Goal: Communication & Community: Answer question/provide support

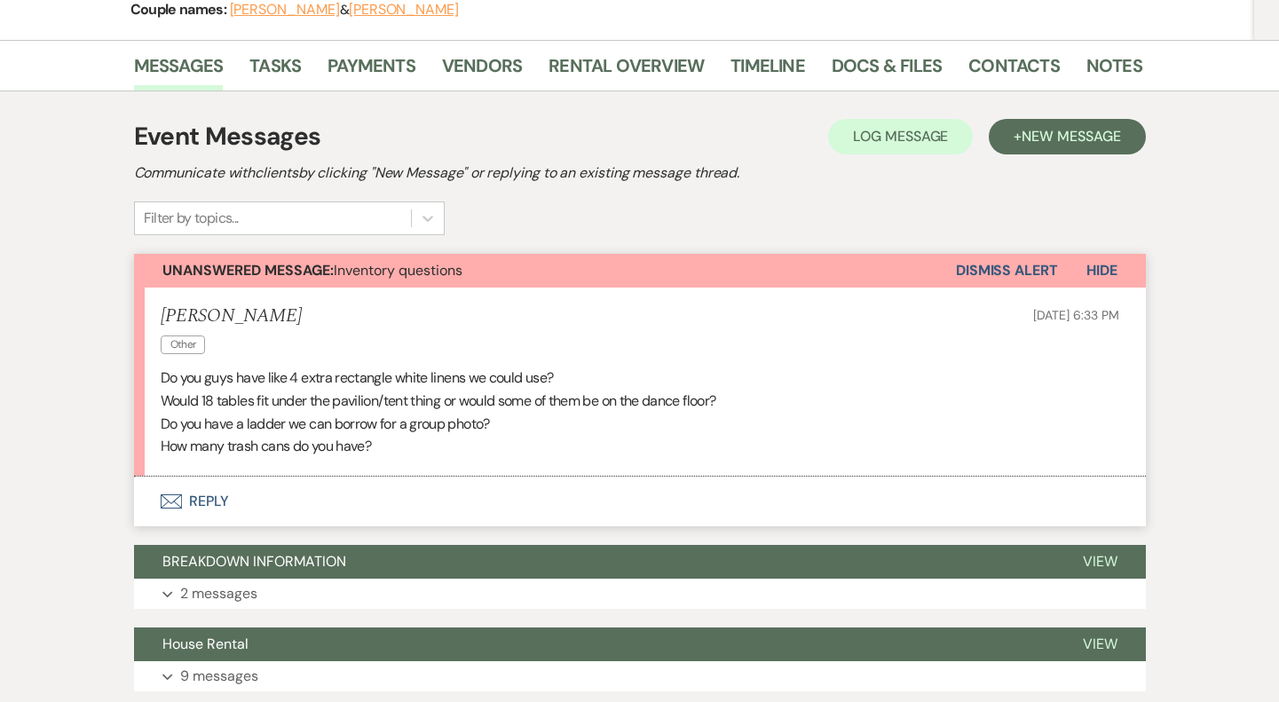
click at [422, 493] on button "Envelope Reply" at bounding box center [639, 501] width 1011 height 50
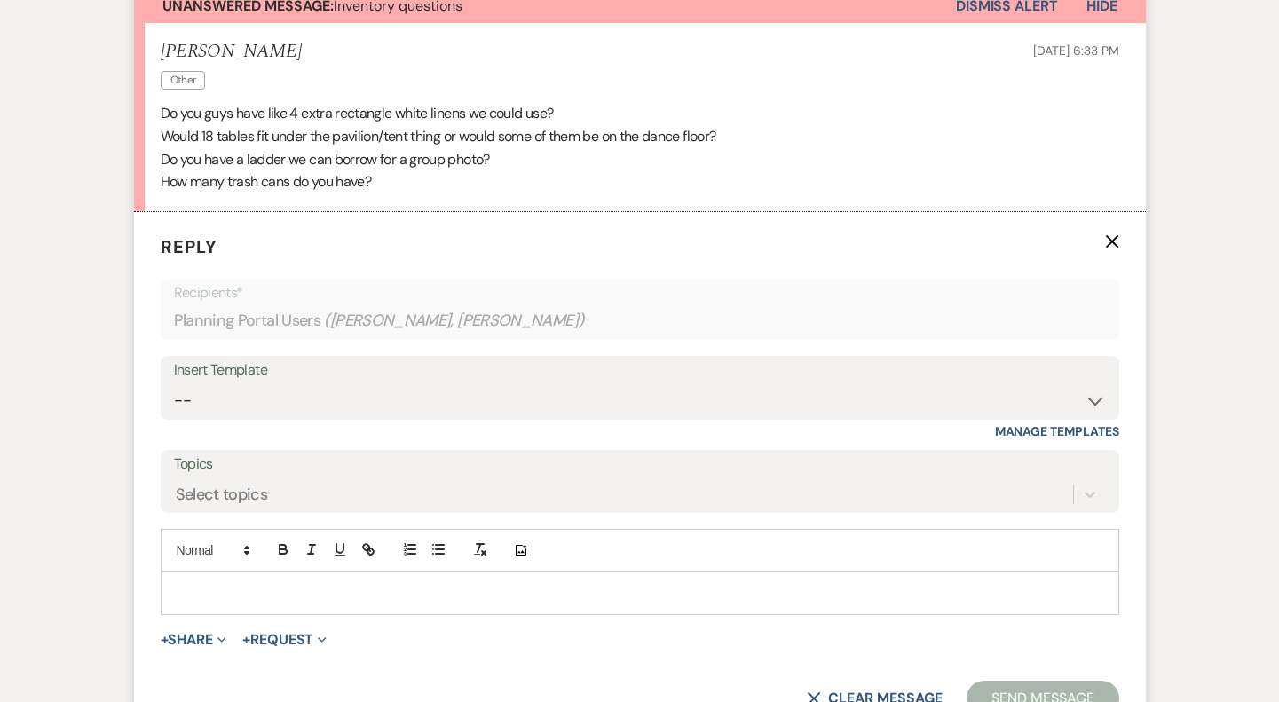
scroll to position [515, 0]
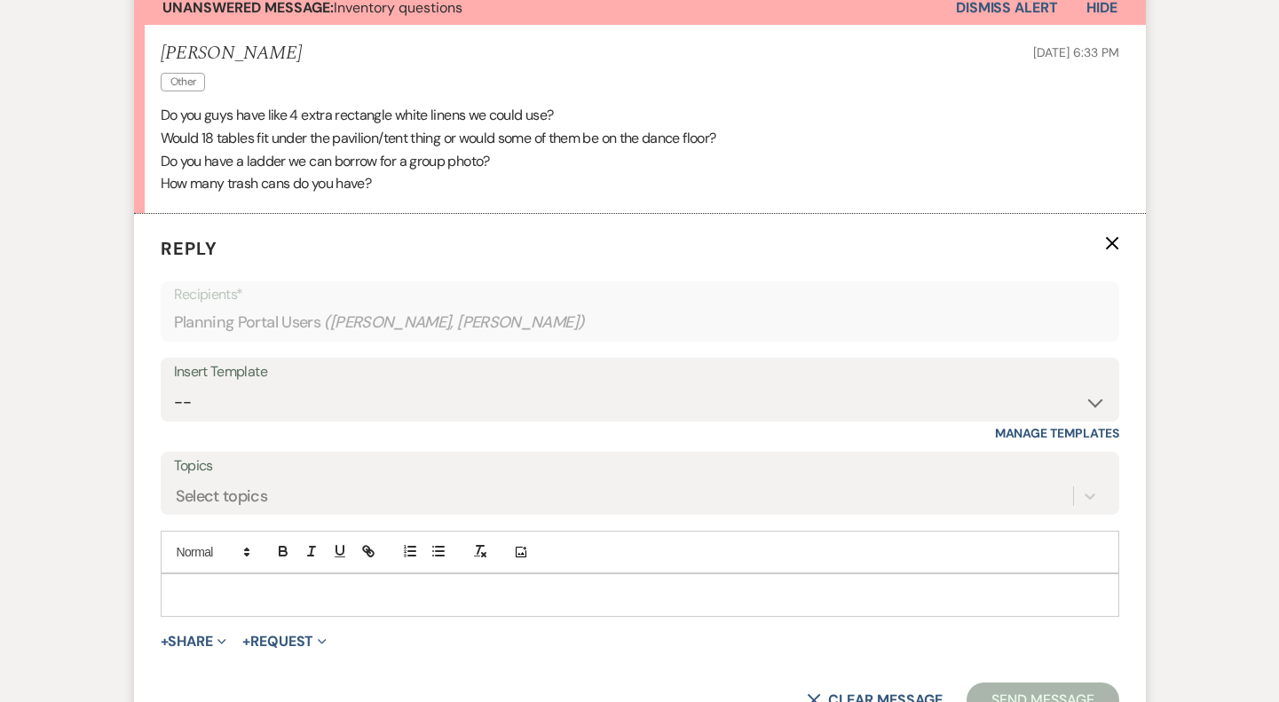
click at [332, 604] on div at bounding box center [639, 594] width 956 height 41
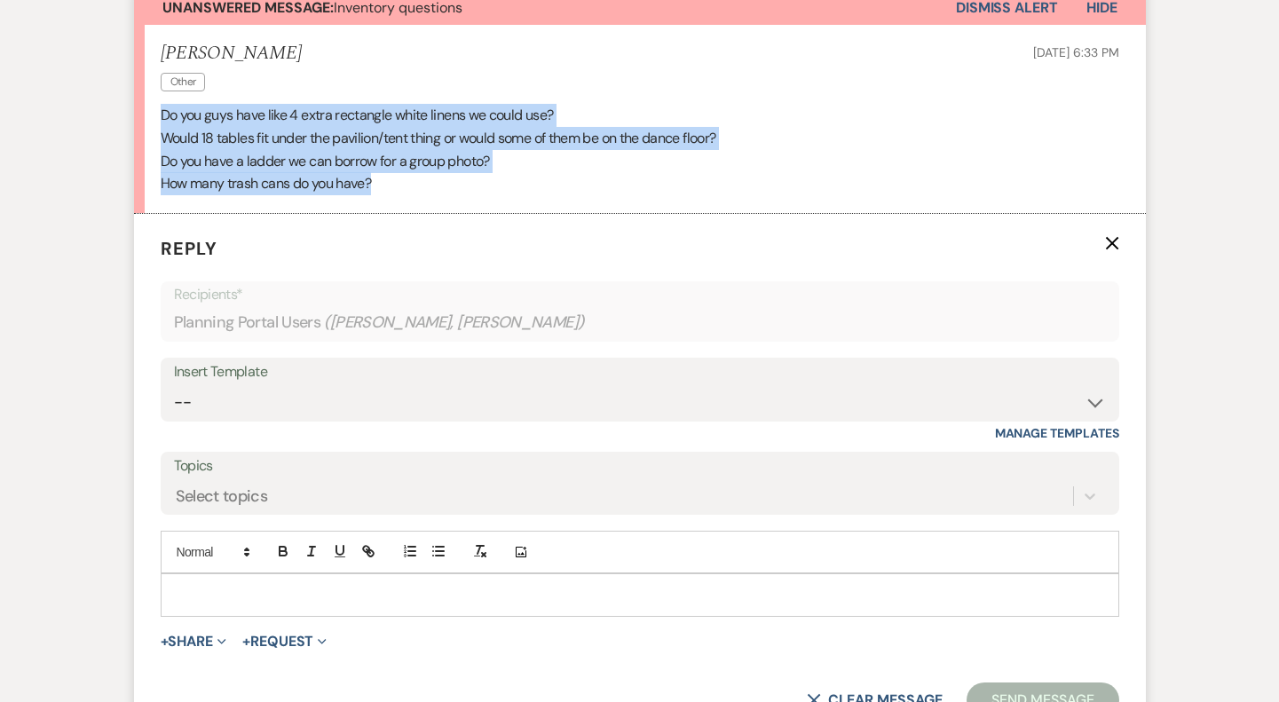
drag, startPoint x: 389, startPoint y: 186, endPoint x: 161, endPoint y: 108, distance: 240.2
click at [161, 108] on div "Do you guys have like 4 extra rectangle white linens we could use? Would 18 tab…" at bounding box center [640, 149] width 958 height 91
copy div "Do you guys have like 4 extra rectangle white linens we could use? Would 18 tab…"
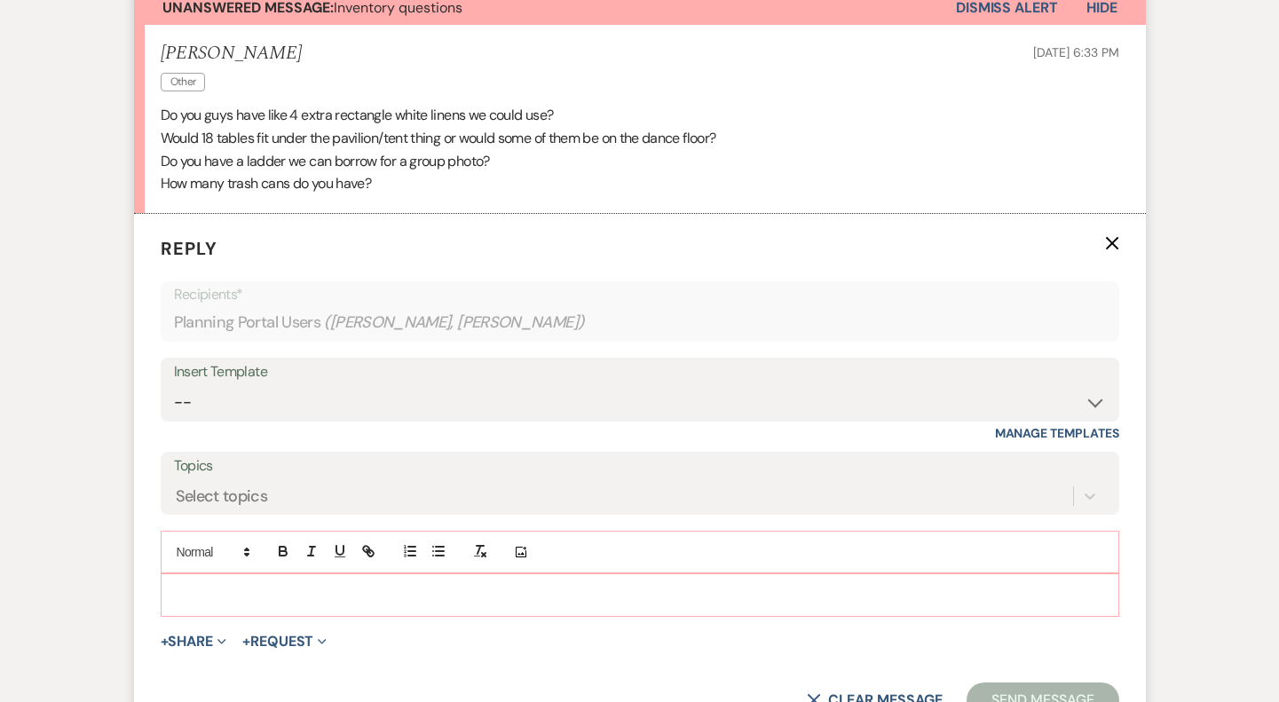
click at [242, 588] on p at bounding box center [640, 595] width 930 height 20
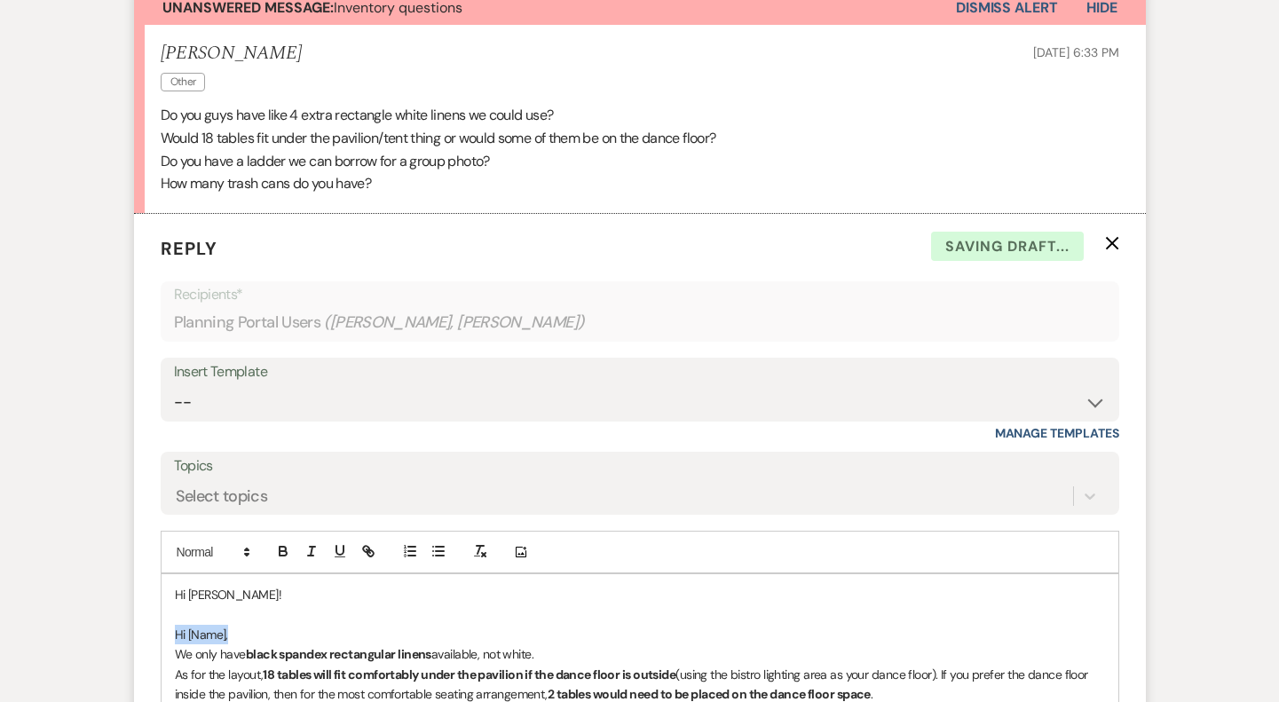
drag, startPoint x: 243, startPoint y: 637, endPoint x: 152, endPoint y: 637, distance: 91.4
click at [152, 637] on form "Reply X Saving draft... Recipients* Planning Portal Users ( [PERSON_NAME], [PER…" at bounding box center [639, 556] width 1011 height 684
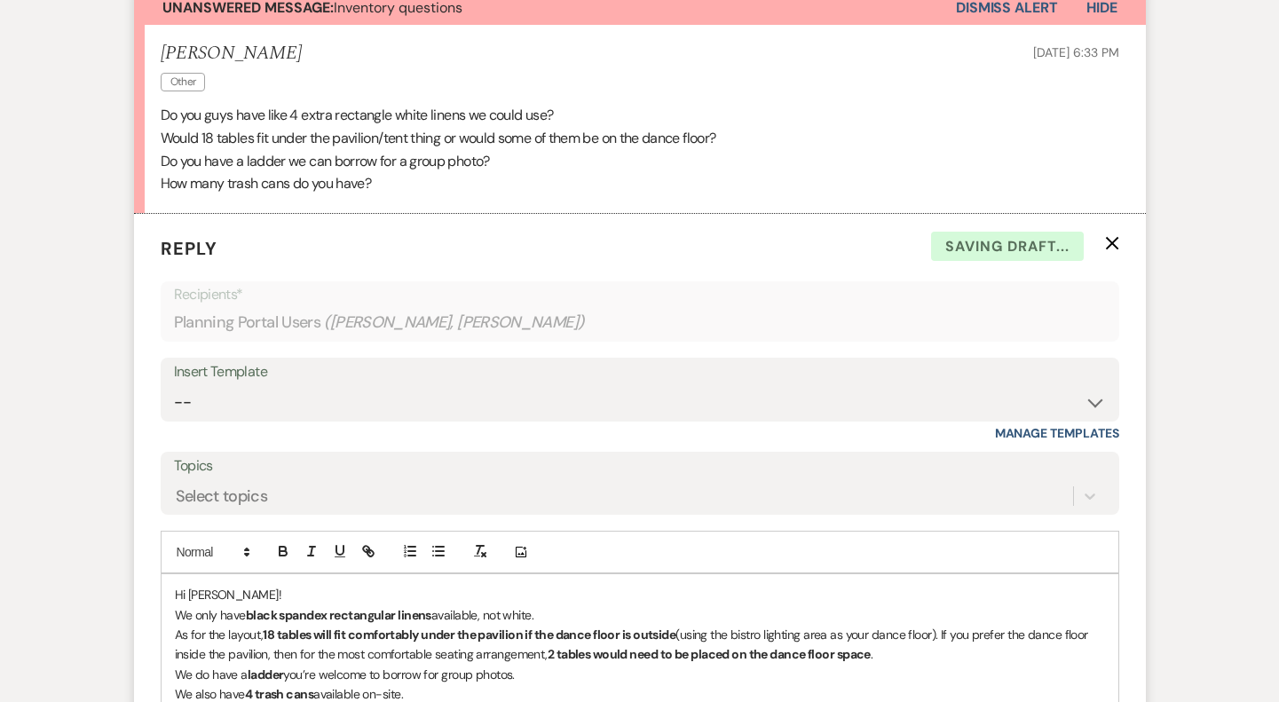
click at [573, 617] on p "We only have black spandex rectangular linens available, not white." at bounding box center [640, 615] width 930 height 20
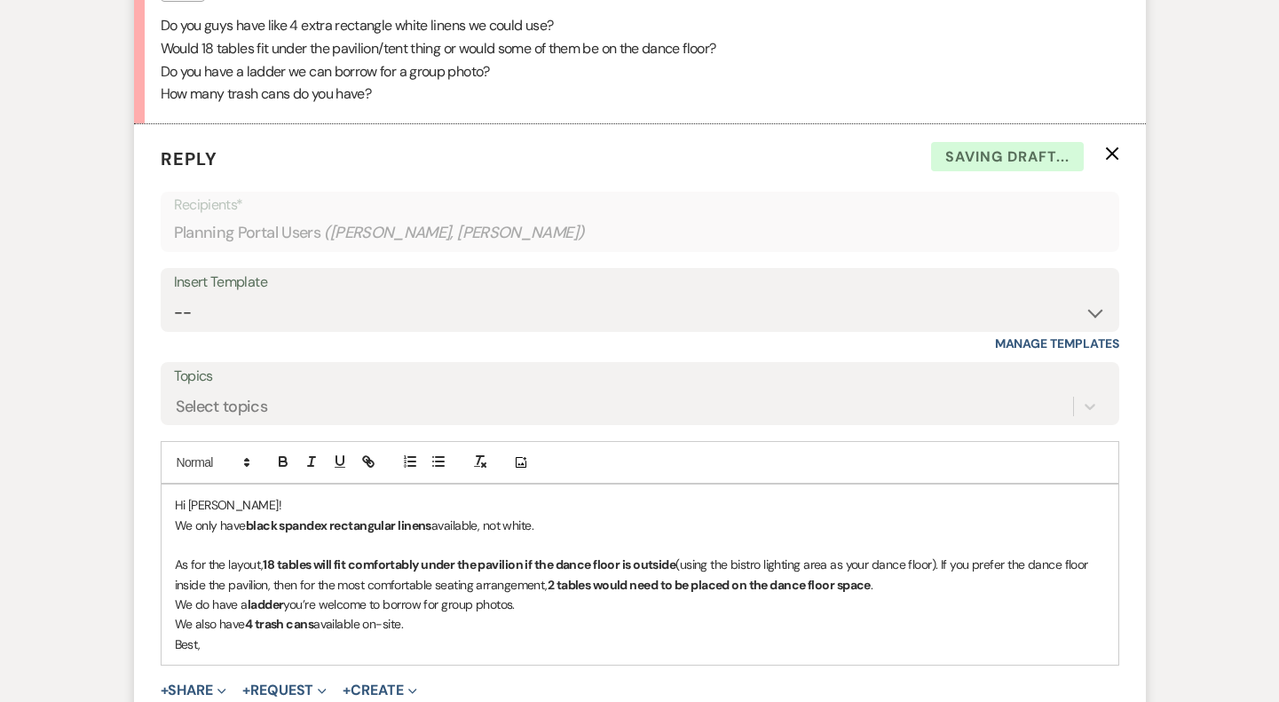
scroll to position [613, 0]
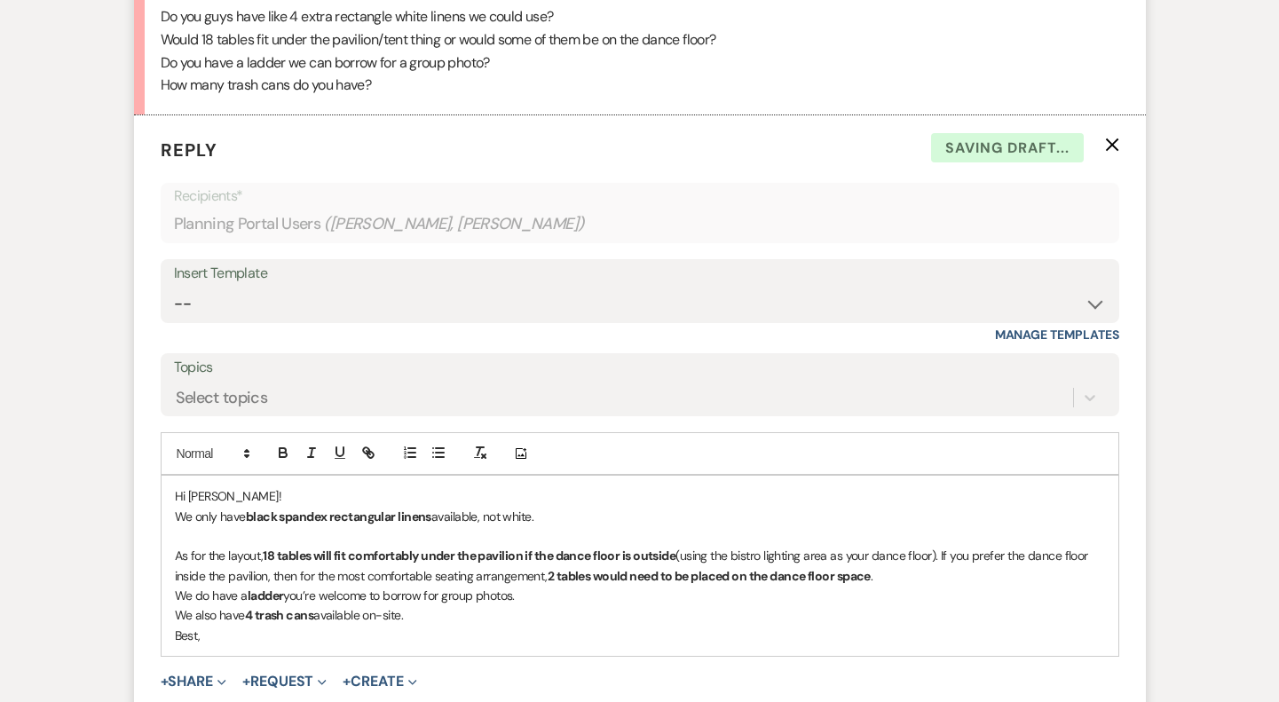
click at [929, 571] on p "As for the layout, 18 tables will fit comfortably under the pavilion if the dan…" at bounding box center [640, 566] width 930 height 40
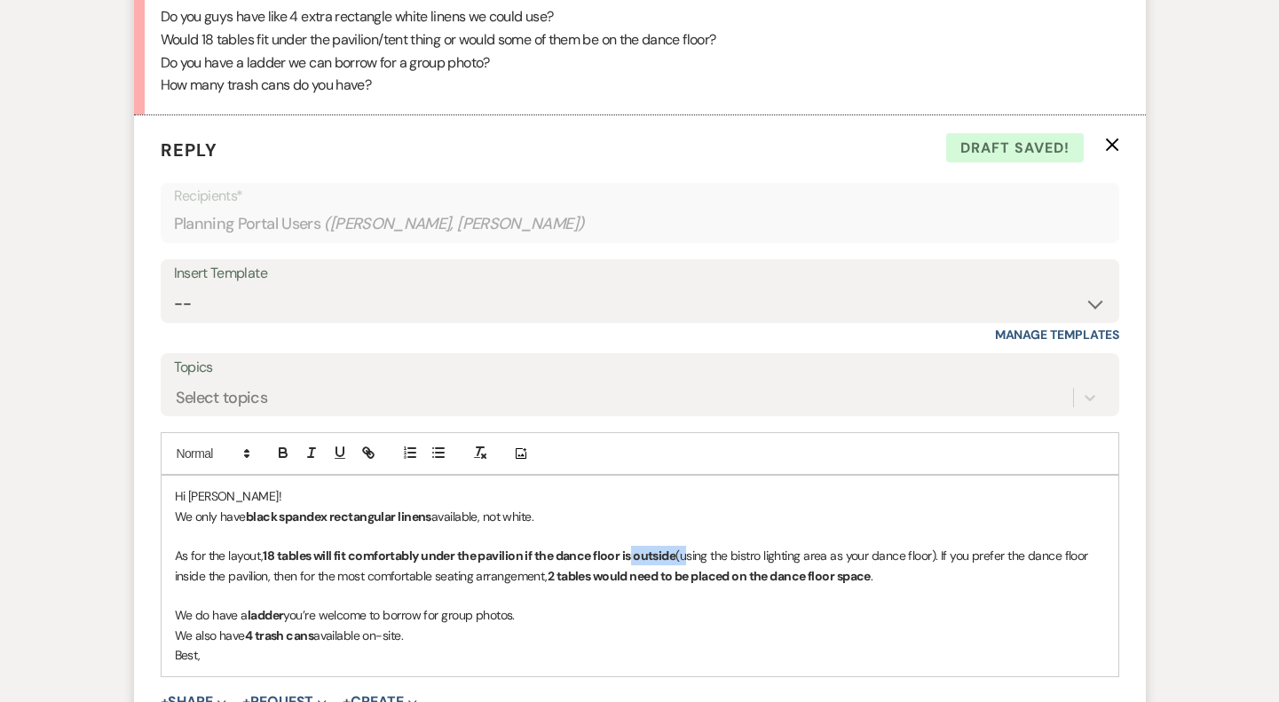
drag, startPoint x: 684, startPoint y: 554, endPoint x: 635, endPoint y: 550, distance: 48.9
click at [634, 550] on p "As for the layout, 18 tables will fit comfortably under the pavilion if the dan…" at bounding box center [640, 566] width 930 height 40
click at [892, 555] on p "As for the layout, 18 tables will fit comfortably under the pavilion if the dan…" at bounding box center [640, 566] width 930 height 40
drag, startPoint x: 890, startPoint y: 554, endPoint x: 615, endPoint y: 549, distance: 275.1
click at [615, 549] on p "As for the layout, 18 tables will fit comfortably under the pavilion if the dan…" at bounding box center [640, 566] width 930 height 40
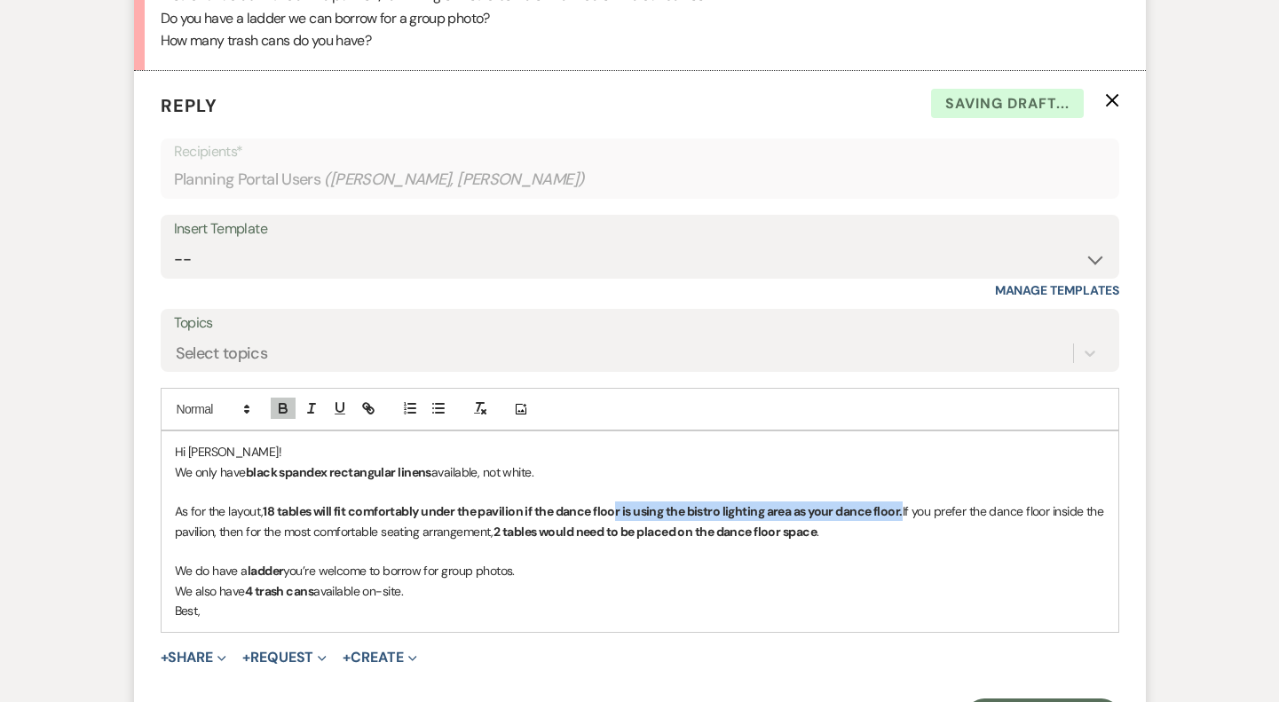
scroll to position [665, 0]
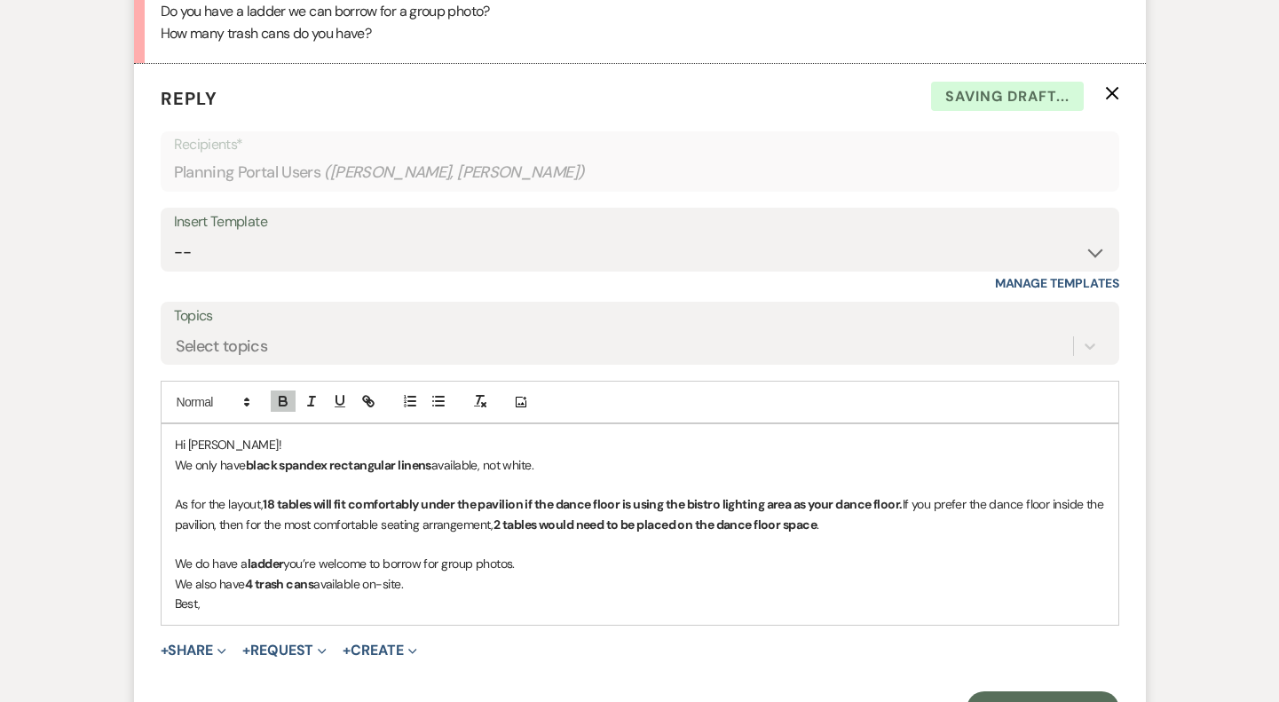
click at [520, 562] on p "We do have a ladder you’re welcome to borrow for group photos." at bounding box center [640, 564] width 930 height 20
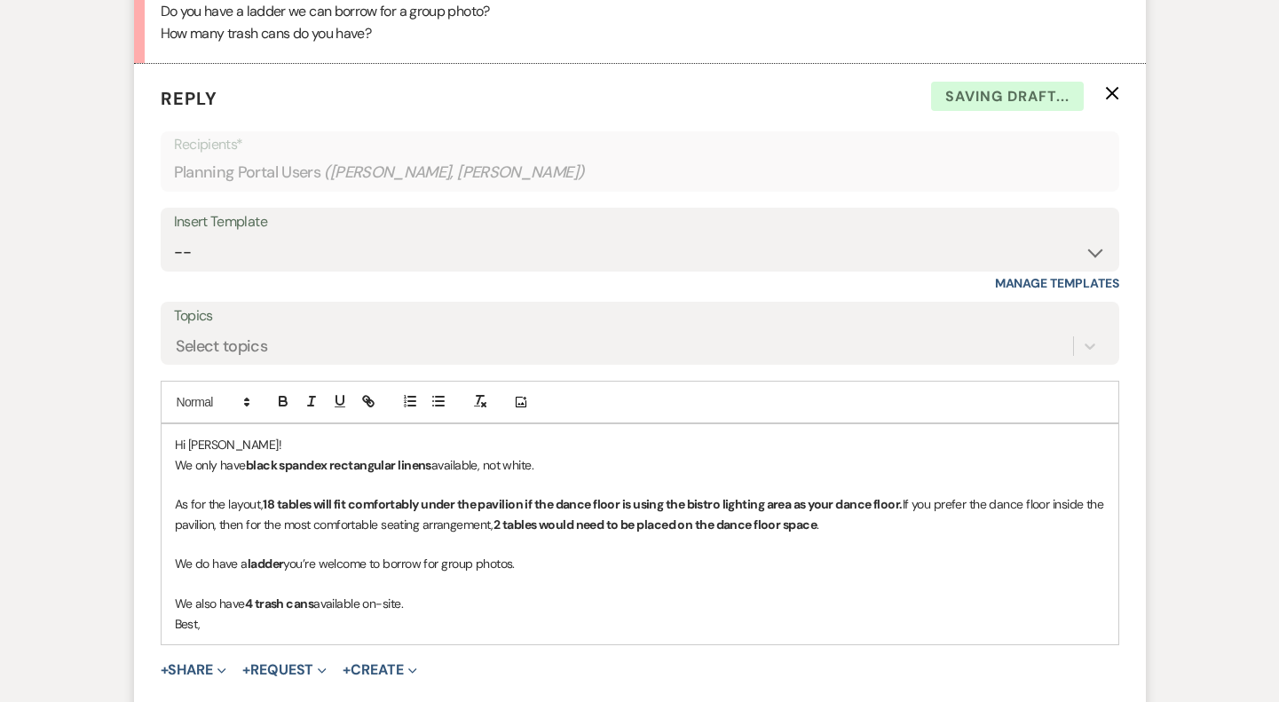
click at [472, 605] on p "We also have 4 trash cans available on-site." at bounding box center [640, 604] width 930 height 20
click at [213, 645] on p "Best," at bounding box center [640, 644] width 930 height 20
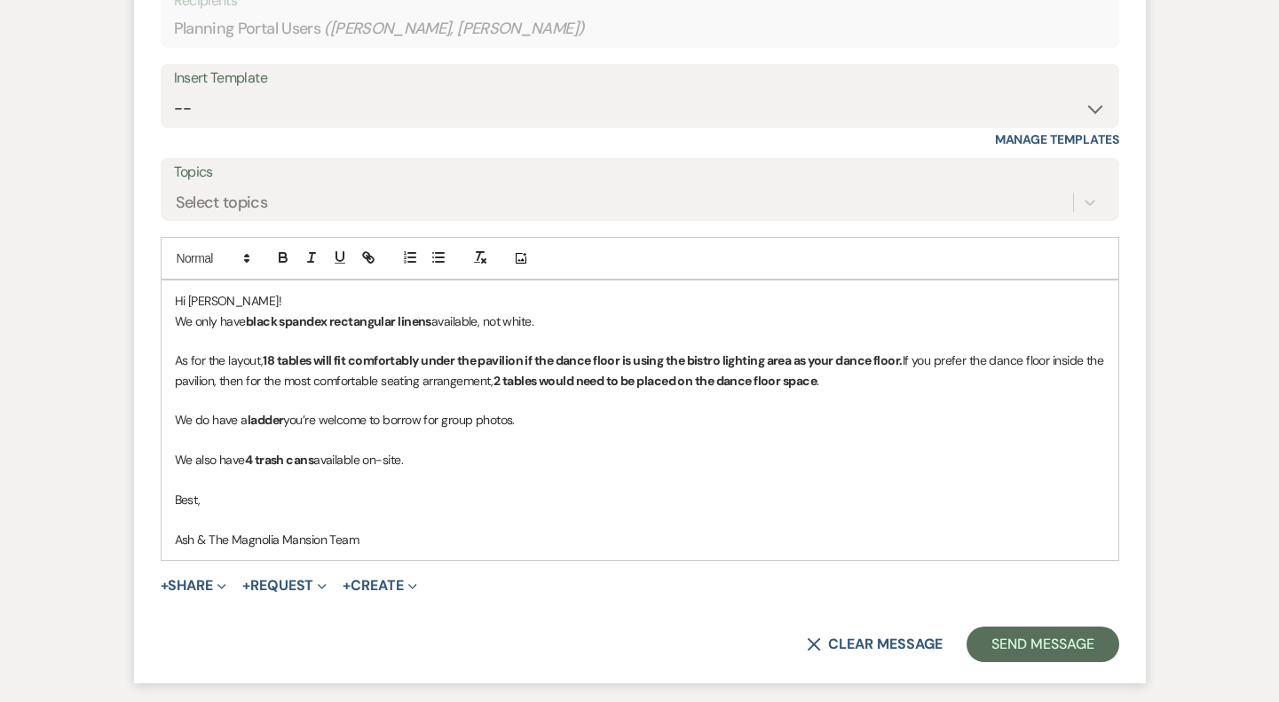
scroll to position [889, 0]
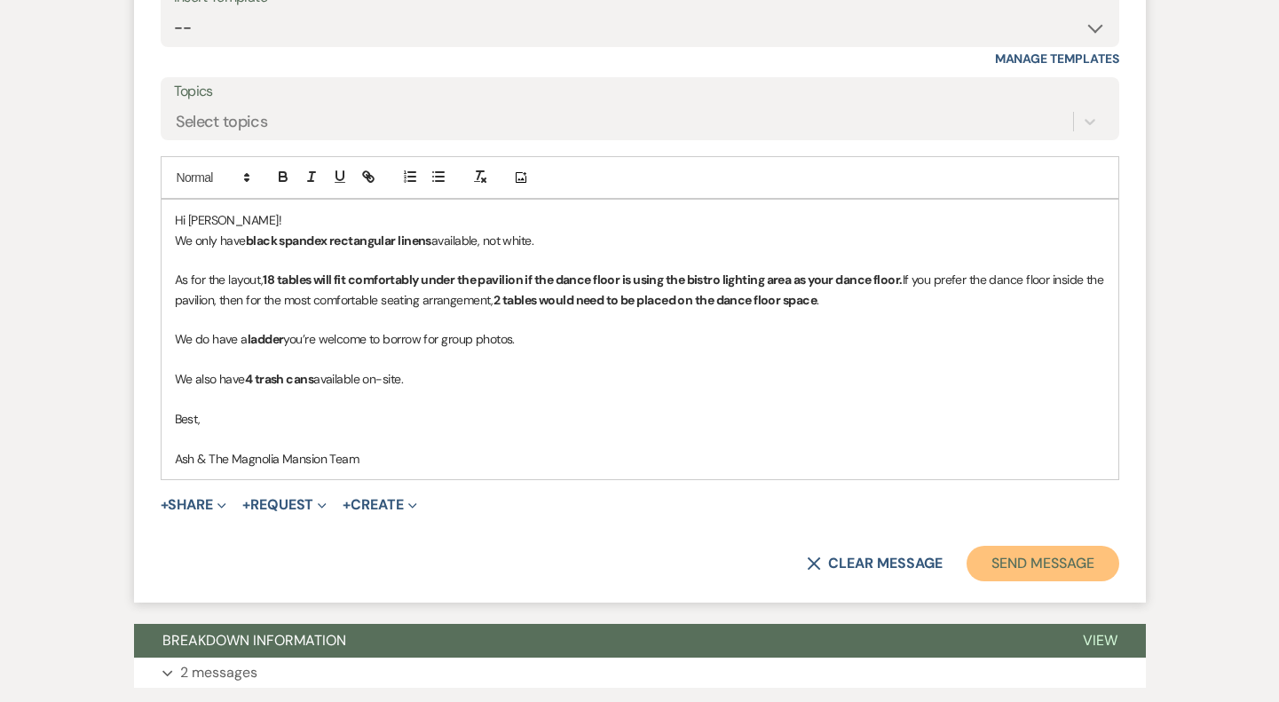
click at [1042, 551] on button "Send Message" at bounding box center [1042, 563] width 152 height 35
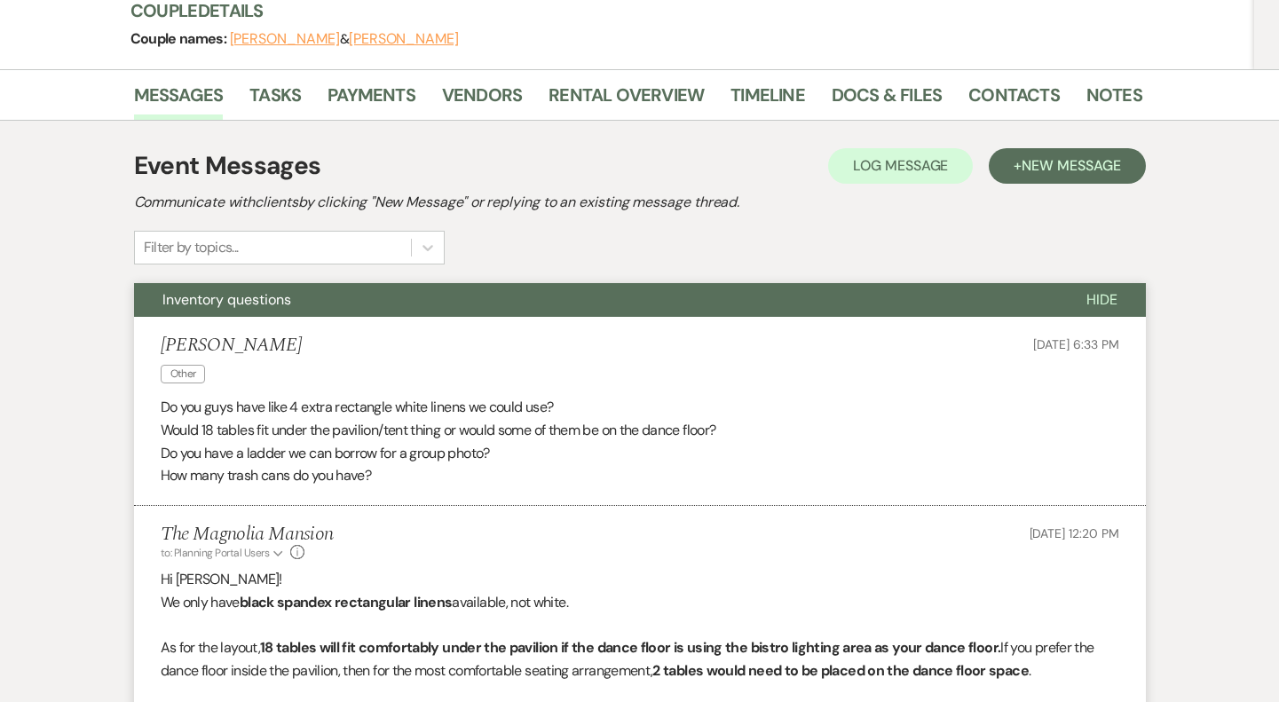
scroll to position [0, 0]
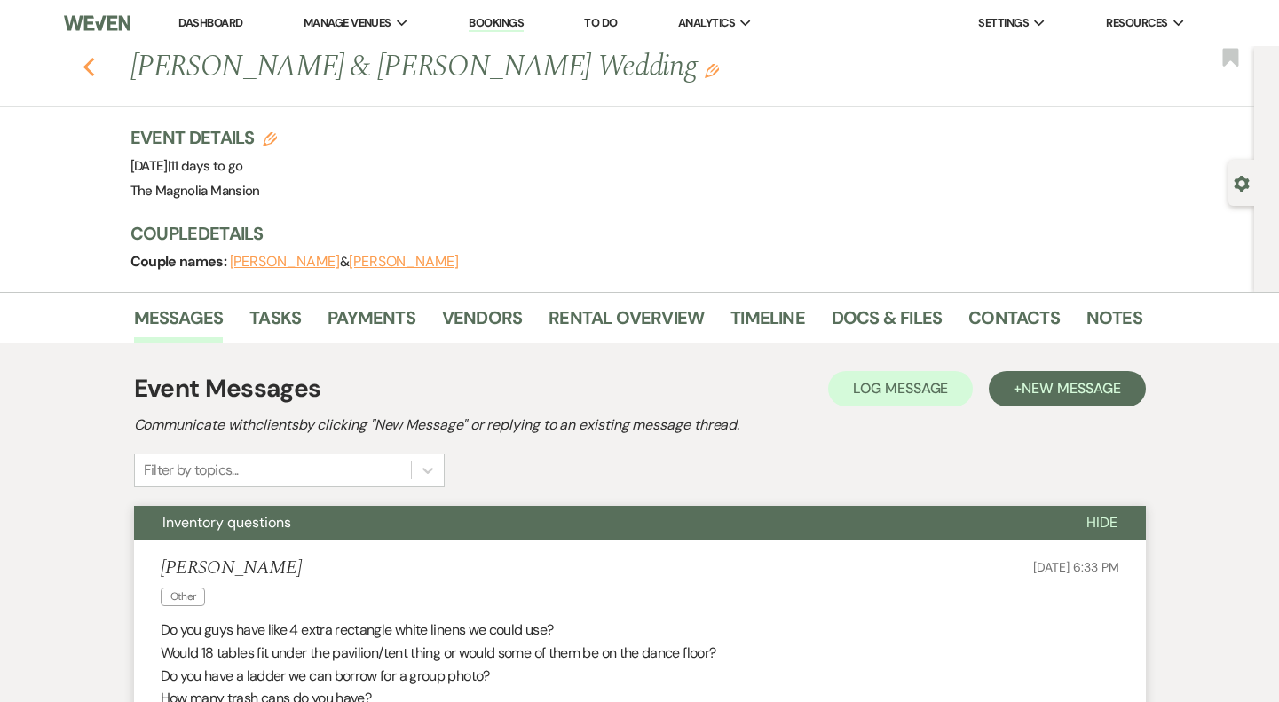
click at [88, 57] on icon "Previous" at bounding box center [89, 67] width 13 height 21
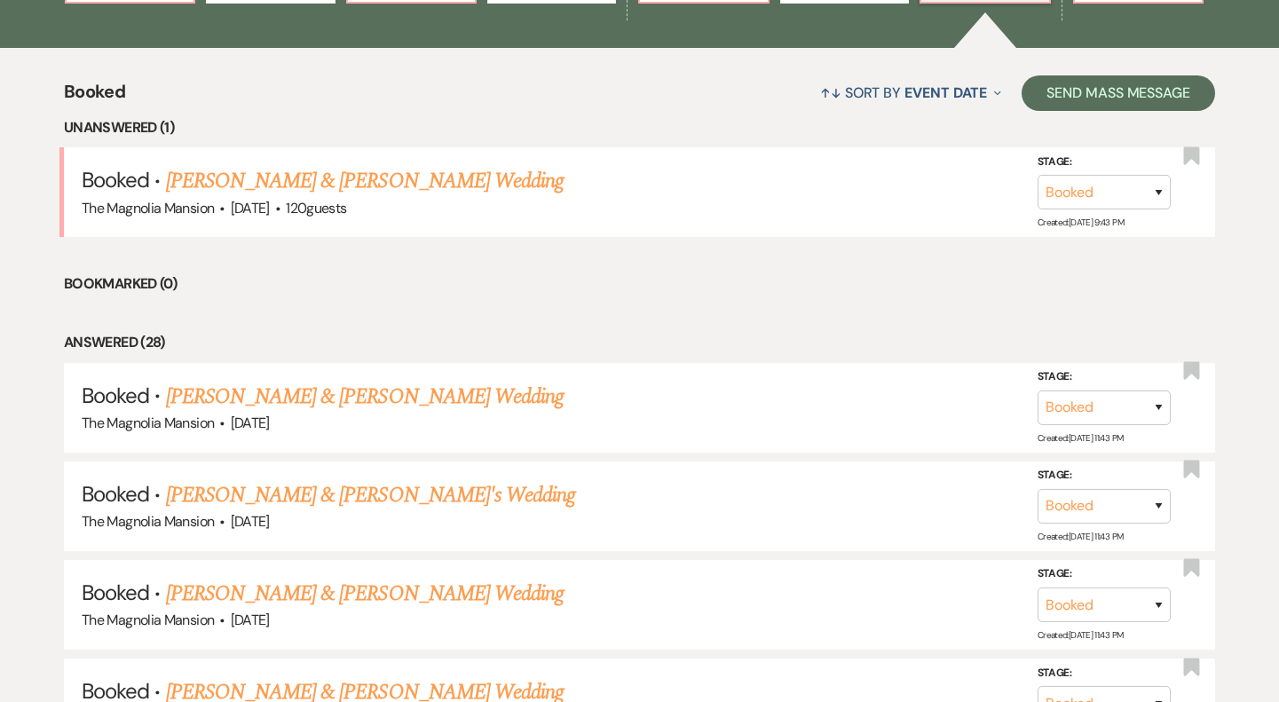
scroll to position [637, 0]
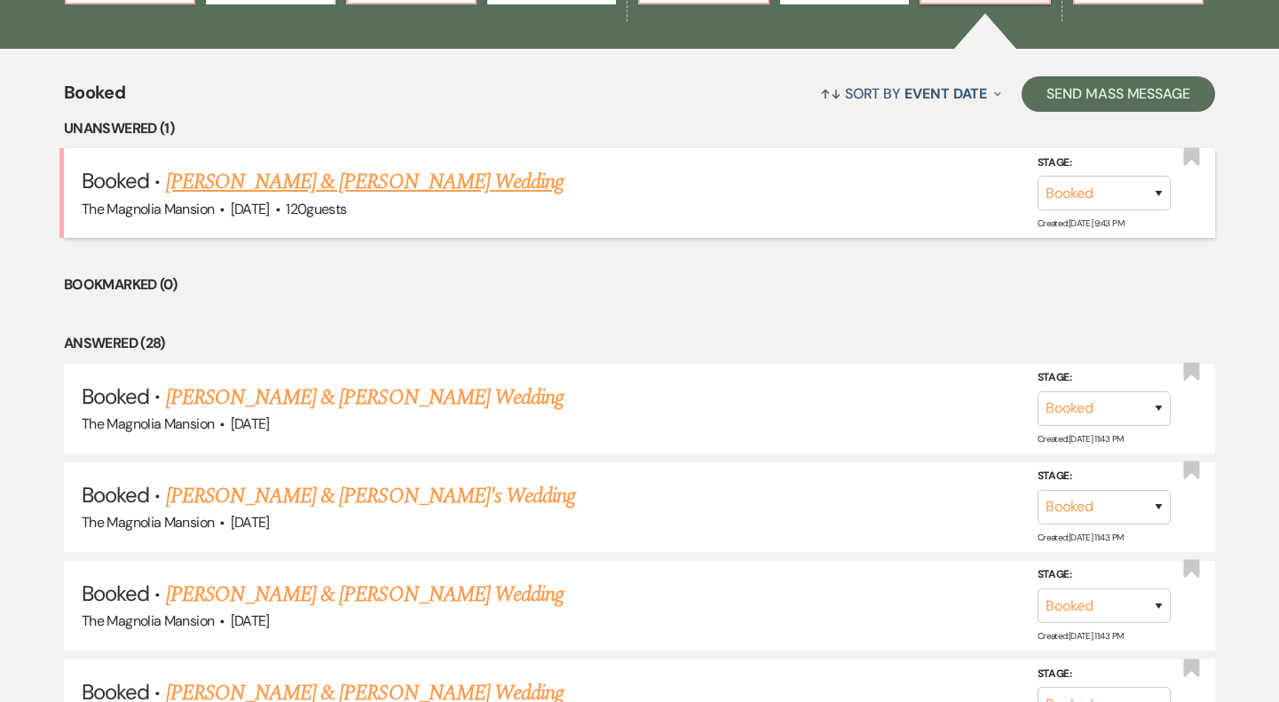
click at [402, 185] on link "[PERSON_NAME] & [PERSON_NAME] Wedding" at bounding box center [364, 182] width 397 height 32
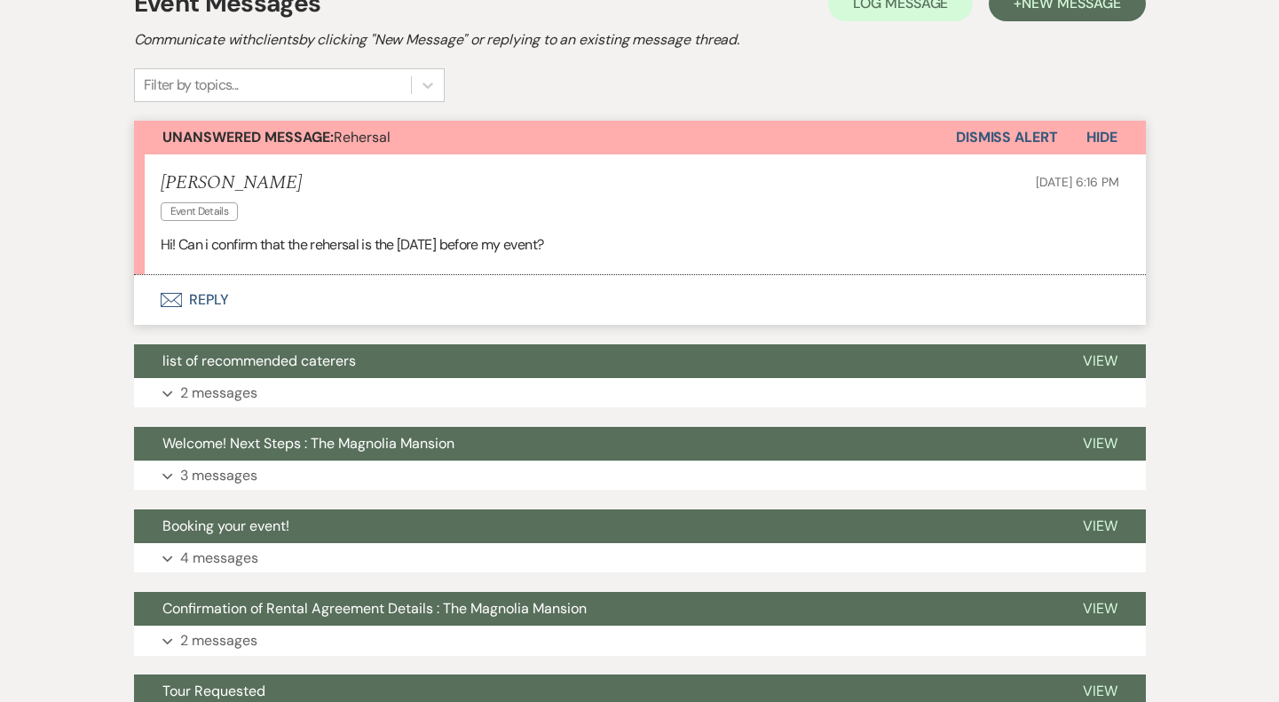
scroll to position [441, 0]
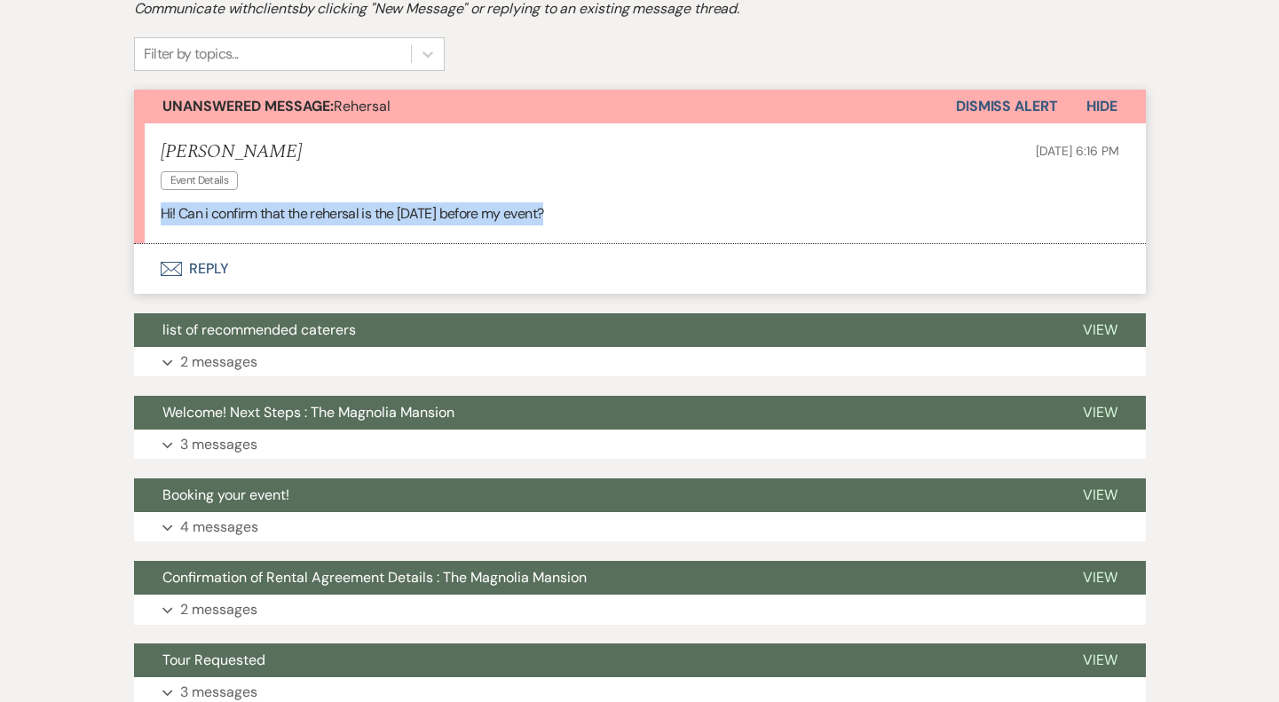
drag, startPoint x: 549, startPoint y: 212, endPoint x: 161, endPoint y: 209, distance: 388.6
click at [161, 209] on p "Hi! Can i confirm that the rehersal is the [DATE] before my event?" at bounding box center [640, 213] width 958 height 23
copy p "Hi! Can i confirm that the rehersal is the [DATE] before my event?"
click at [320, 256] on button "Envelope Reply" at bounding box center [639, 269] width 1011 height 50
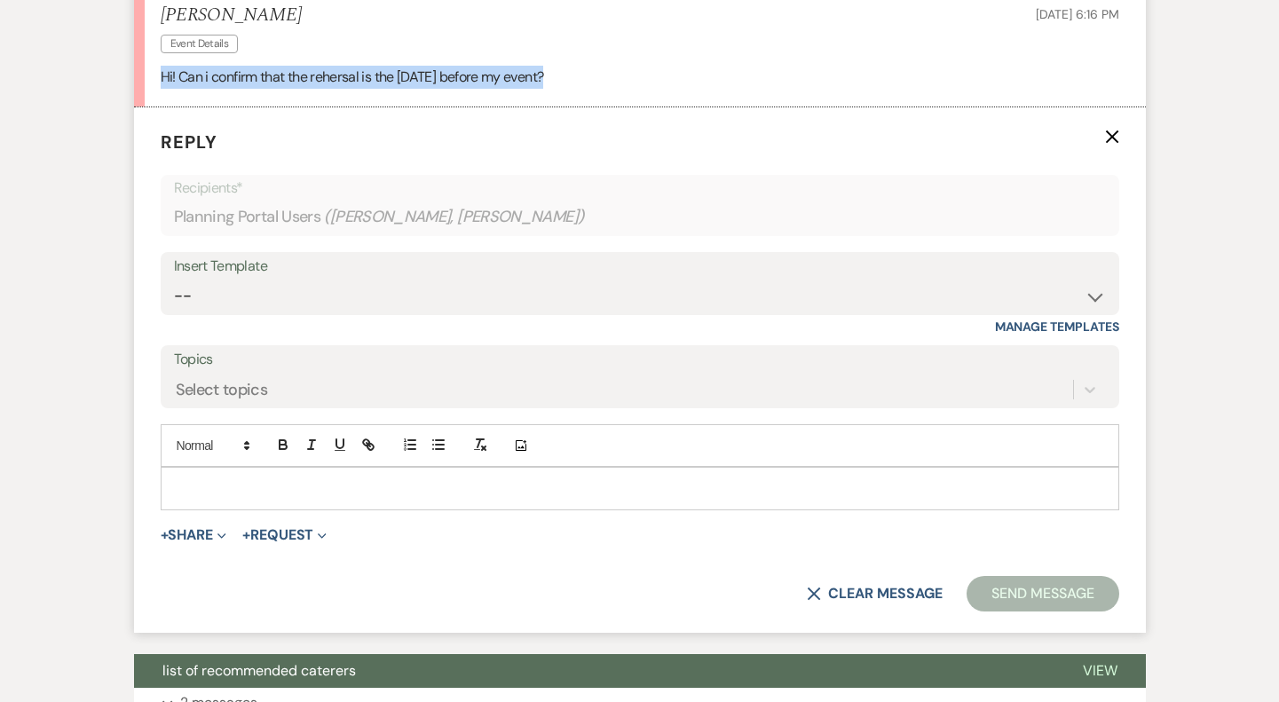
scroll to position [596, 0]
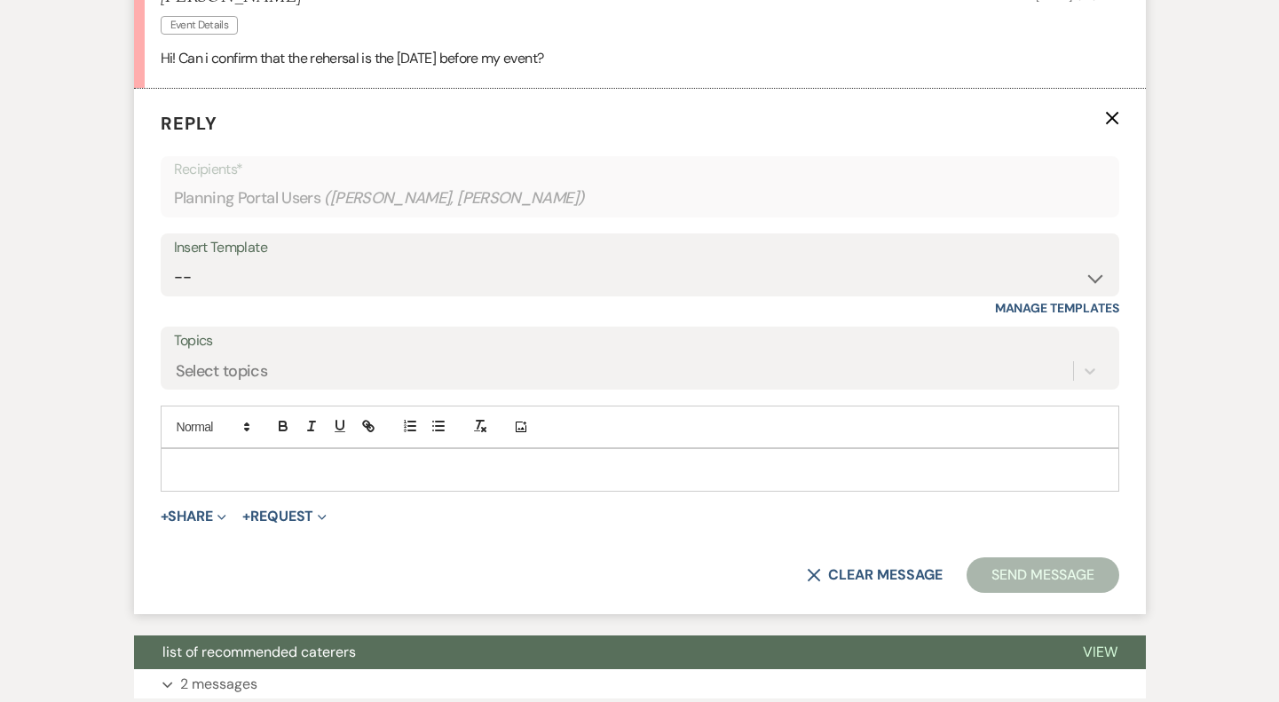
click at [280, 461] on p at bounding box center [640, 470] width 930 height 20
paste div
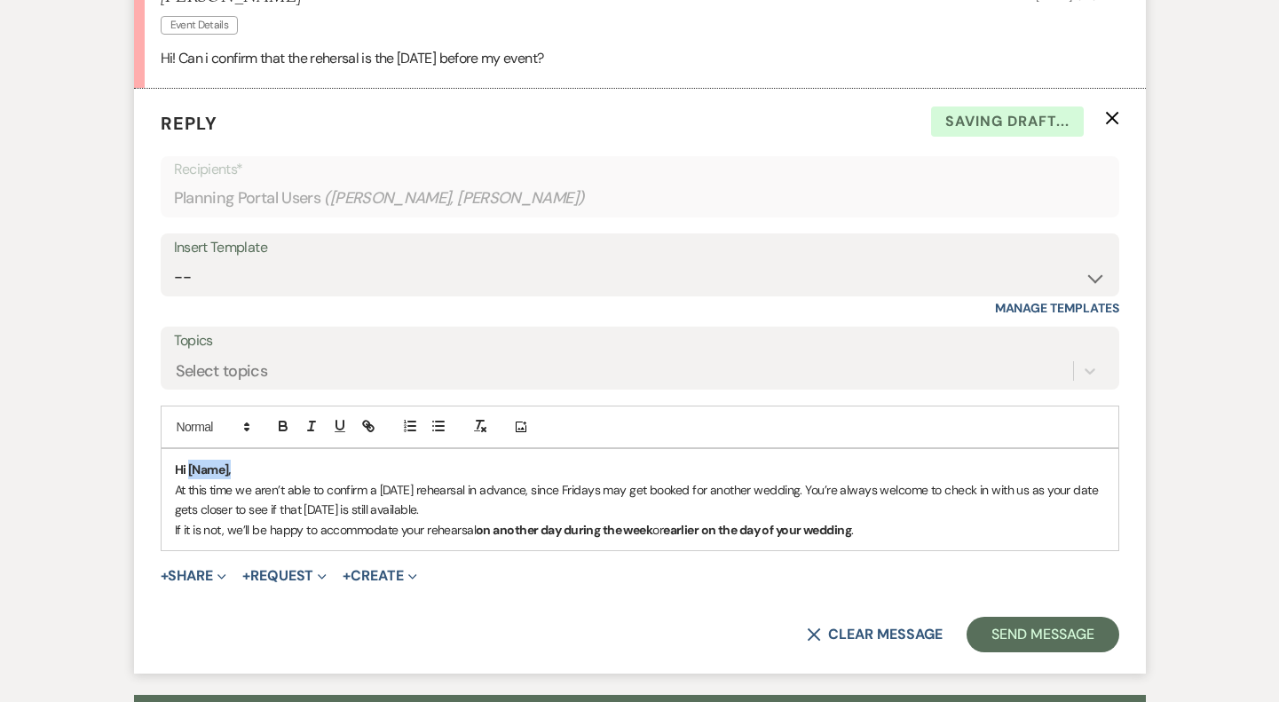
drag, startPoint x: 247, startPoint y: 461, endPoint x: 188, endPoint y: 460, distance: 58.6
click at [188, 460] on p "Hi [Name]," at bounding box center [640, 470] width 930 height 20
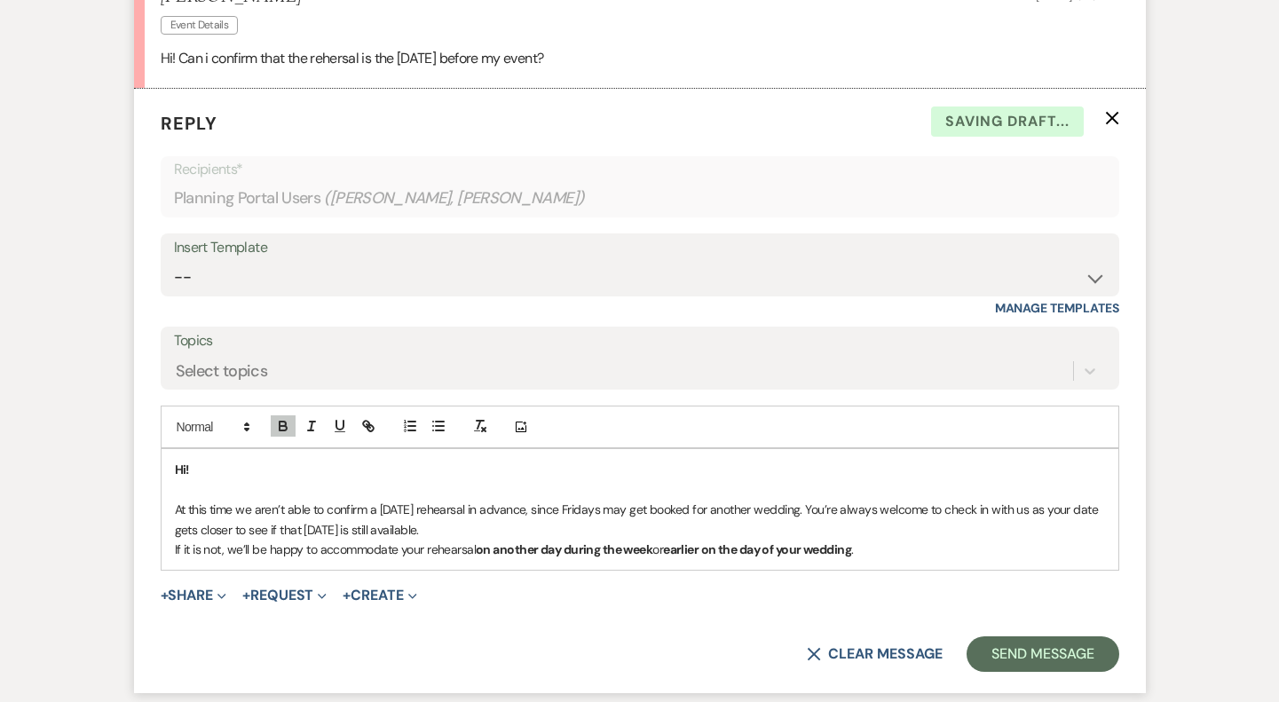
click at [454, 529] on p "At this time we aren’t able to confirm a [DATE] rehearsal in advance, since Fri…" at bounding box center [640, 520] width 930 height 40
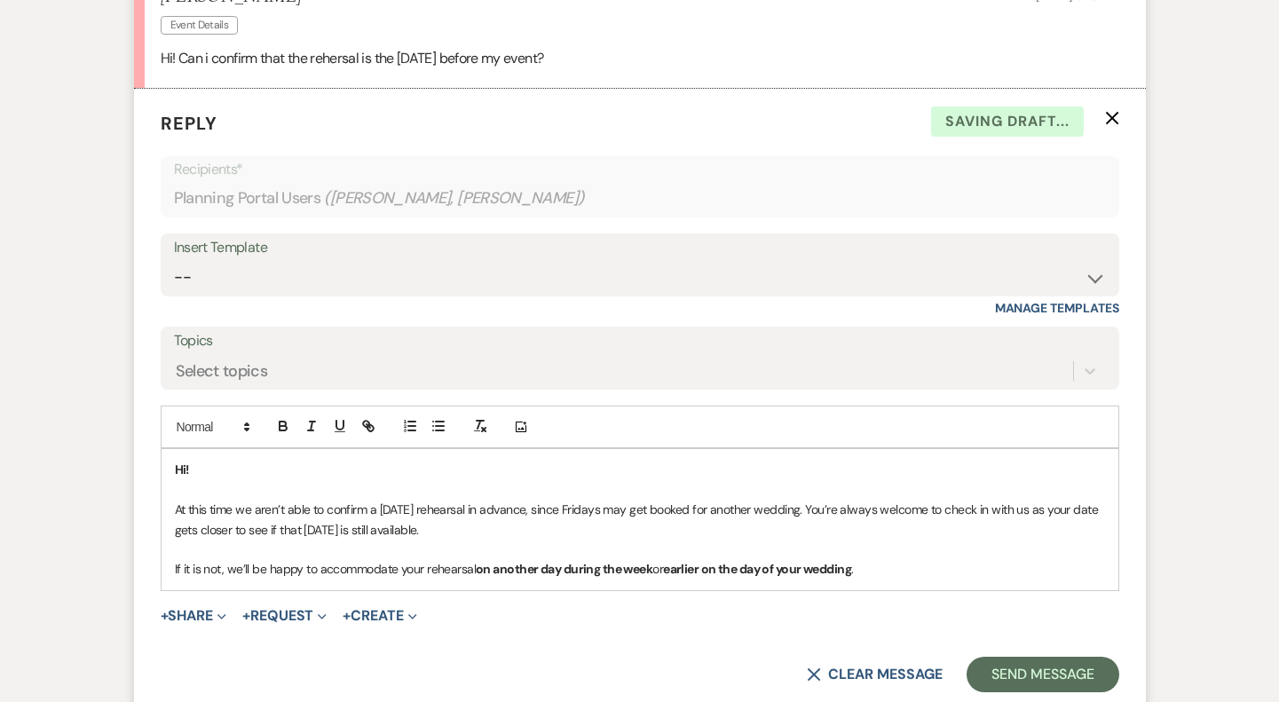
click at [476, 529] on p "At this time we aren’t able to confirm a [DATE] rehearsal in advance, since Fri…" at bounding box center [640, 520] width 930 height 40
drag, startPoint x: 185, startPoint y: 460, endPoint x: 126, endPoint y: 460, distance: 58.6
click at [126, 460] on div "Messages Tasks Payments Vendors Rental Overview Timeline Docs & Files Contacts …" at bounding box center [639, 439] width 1279 height 1436
click at [911, 569] on p "If it is not, we’ll be happy to accommodate your rehearsal on another day durin…" at bounding box center [640, 569] width 930 height 20
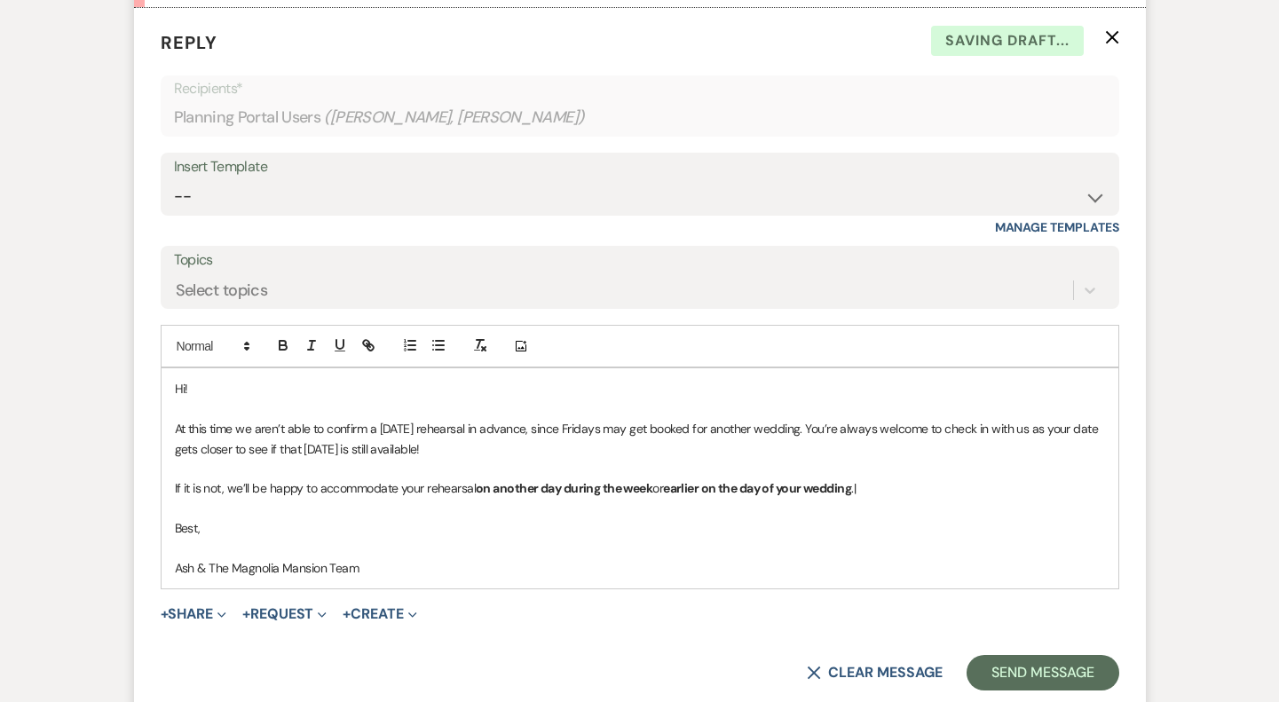
scroll to position [702, 0]
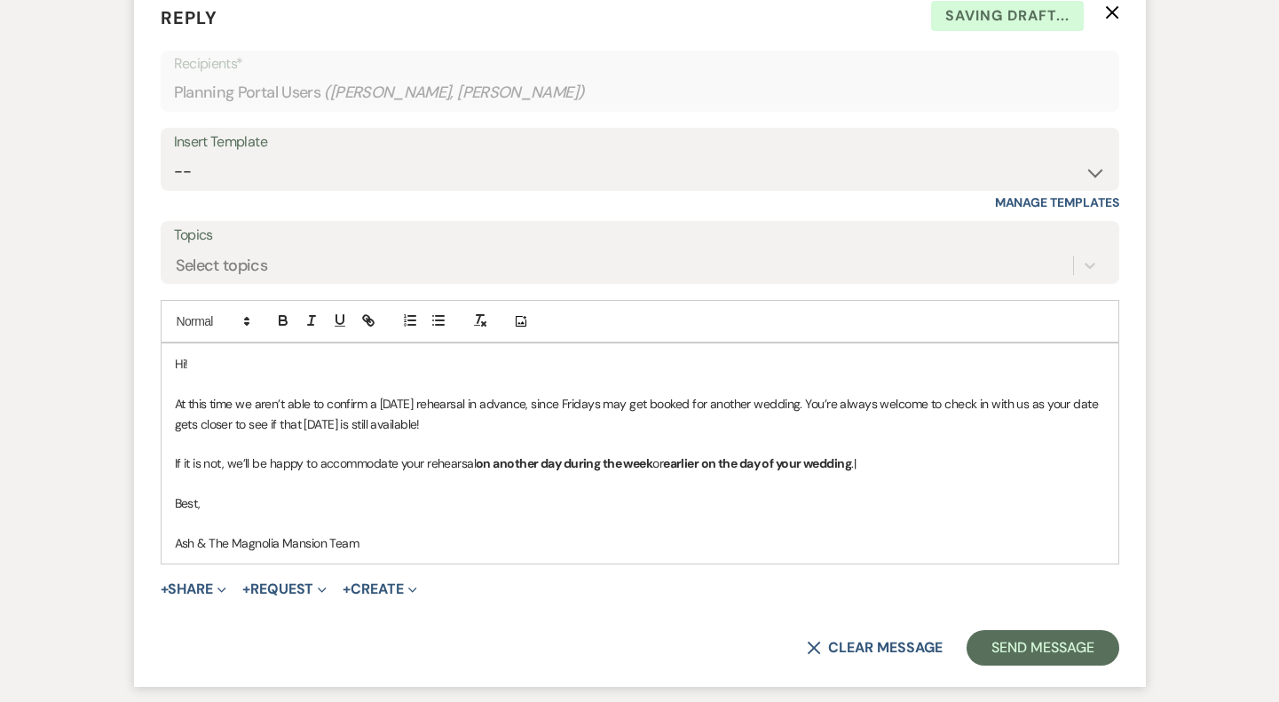
click at [1125, 649] on form "Reply X Saving draft... Recipients* Planning Portal Users ( [PERSON_NAME], [PER…" at bounding box center [639, 335] width 1011 height 704
click at [1107, 647] on button "Send Message" at bounding box center [1042, 647] width 152 height 35
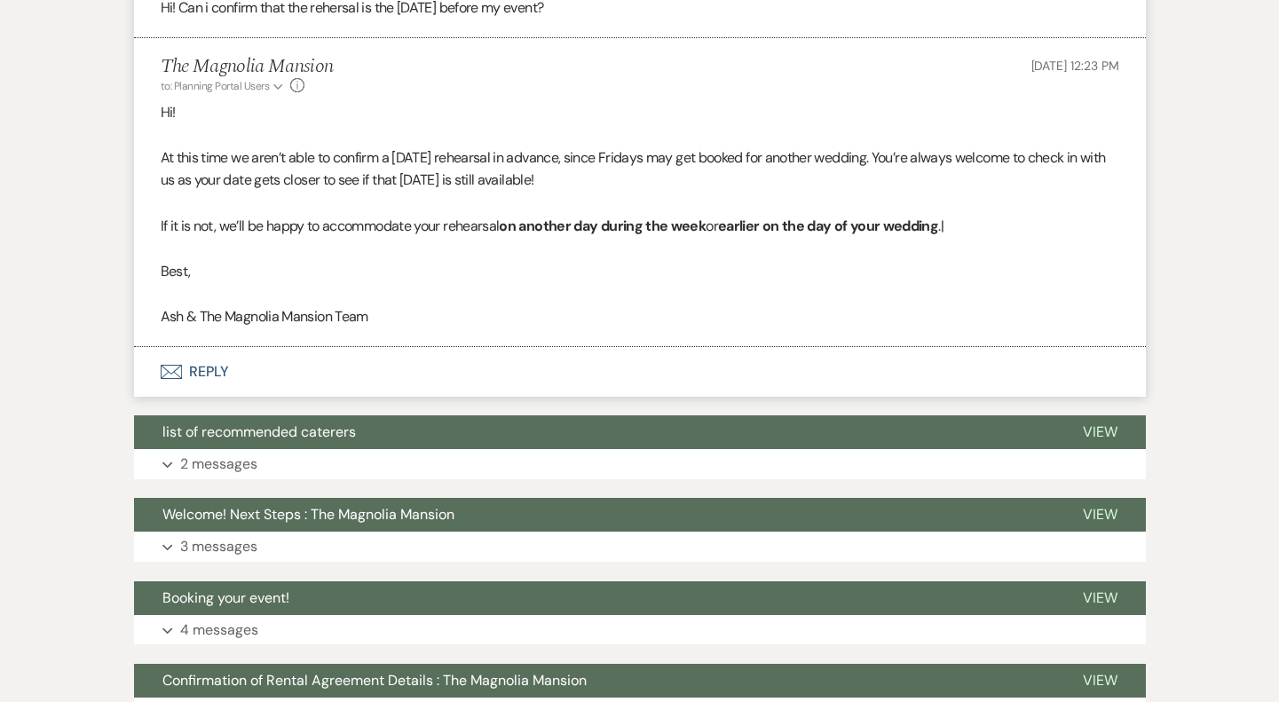
scroll to position [0, 0]
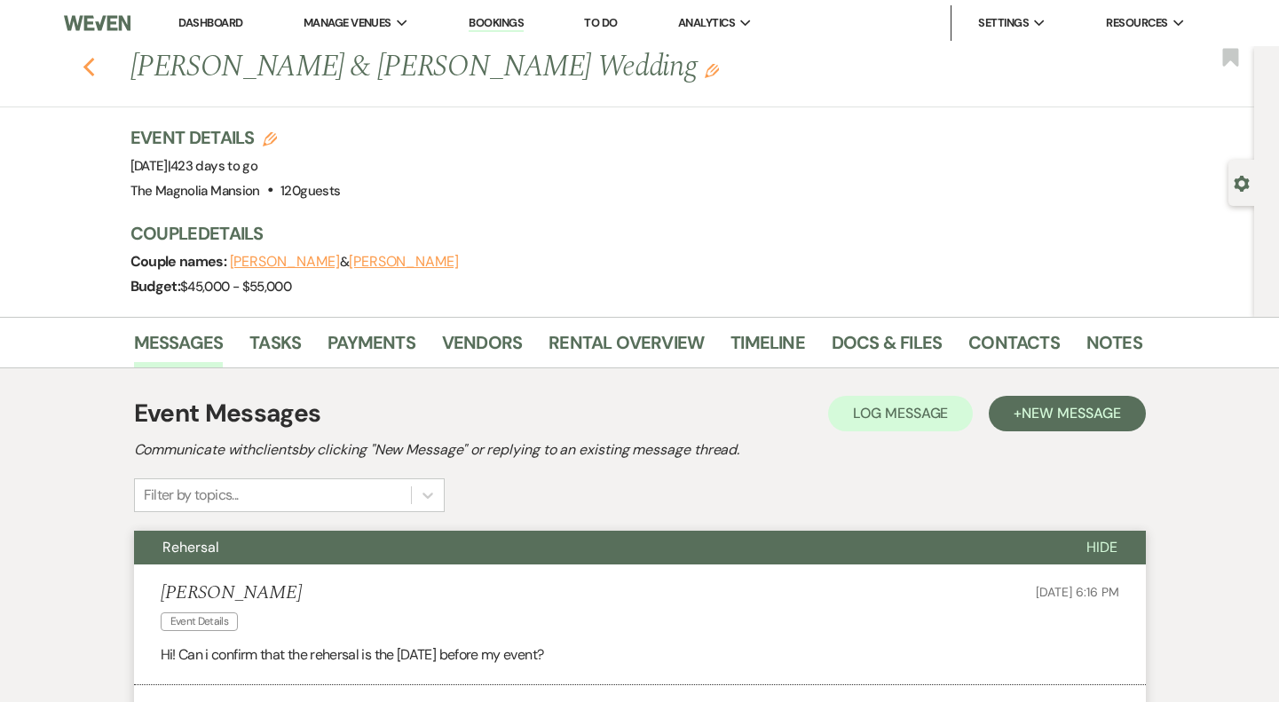
click at [88, 71] on use "button" at bounding box center [89, 68] width 12 height 20
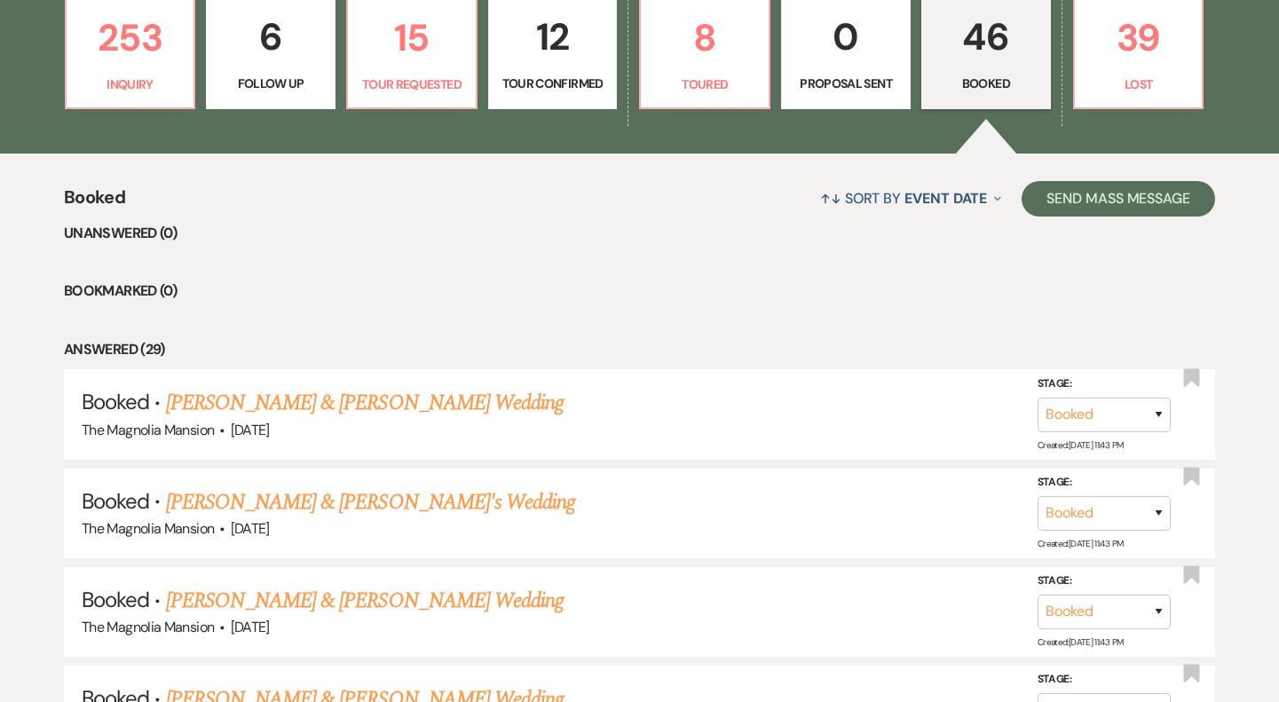
scroll to position [520, 0]
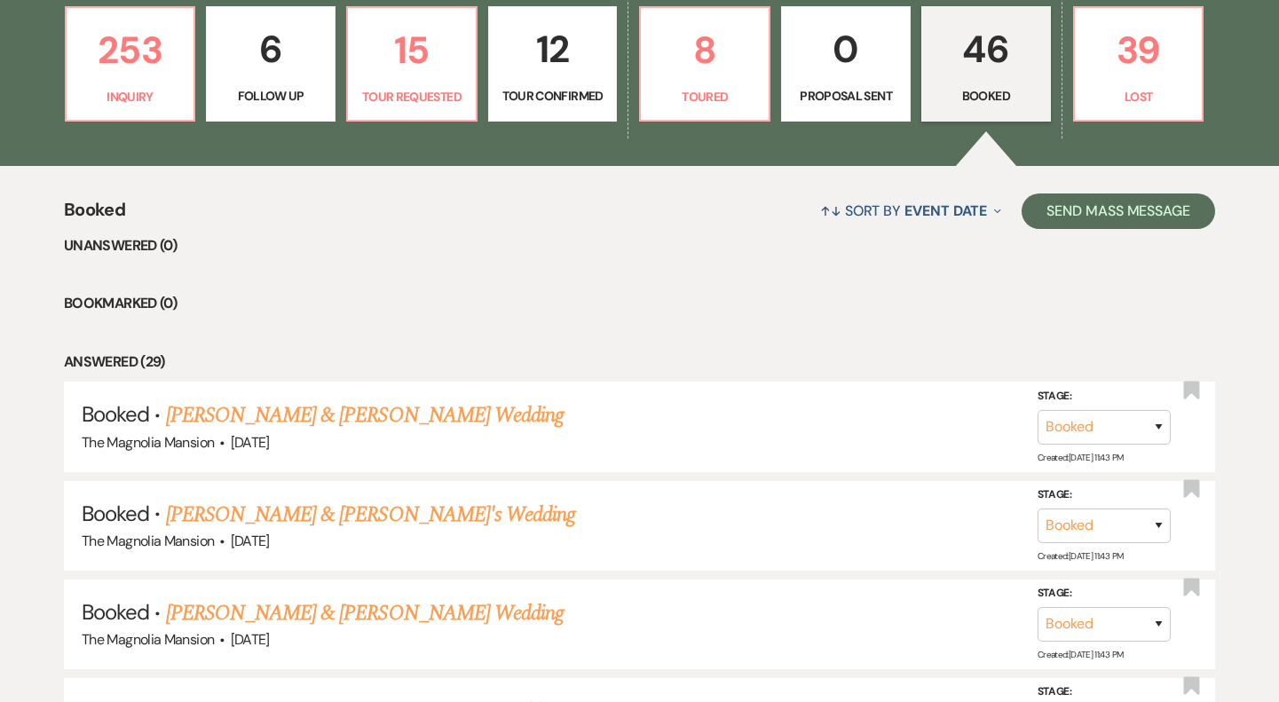
click at [623, 53] on div "253 Inquiry 6 Follow Up 15 Tour Requested 12 Tour Confirmed 8 Toured 0 Proposal…" at bounding box center [640, 75] width 1278 height 181
click at [679, 53] on p "8" at bounding box center [704, 49] width 106 height 59
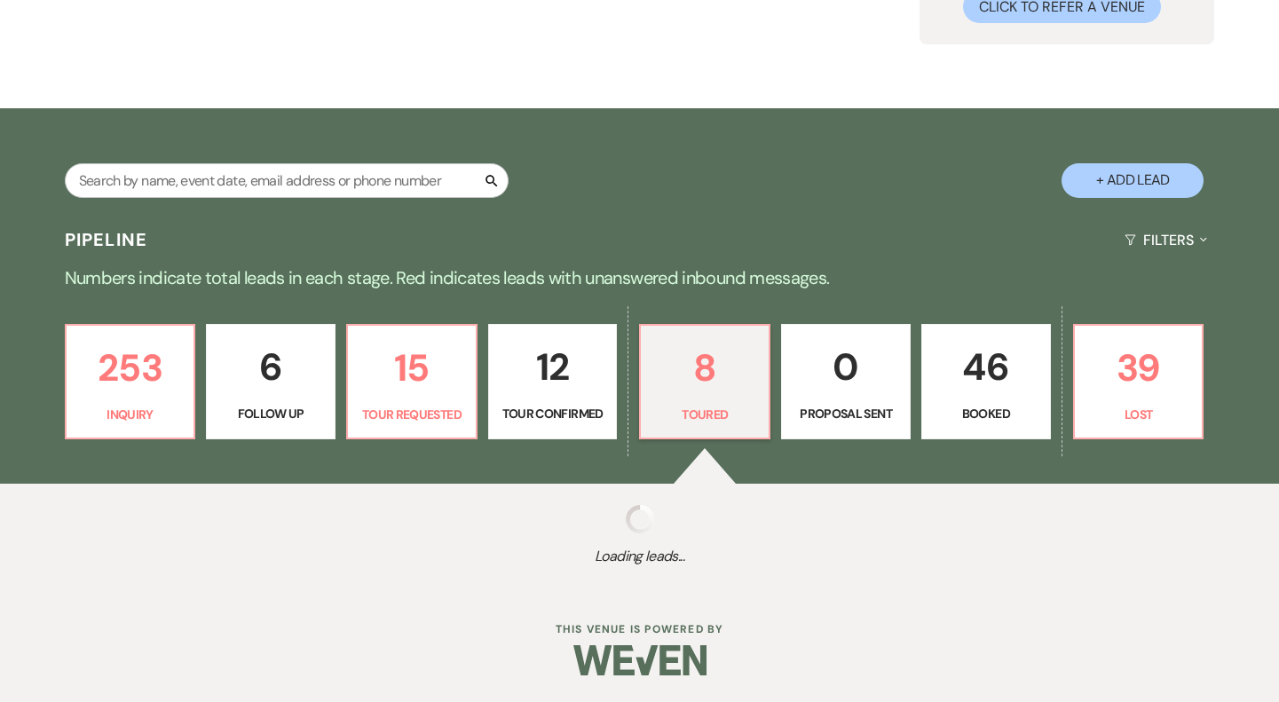
select select "5"
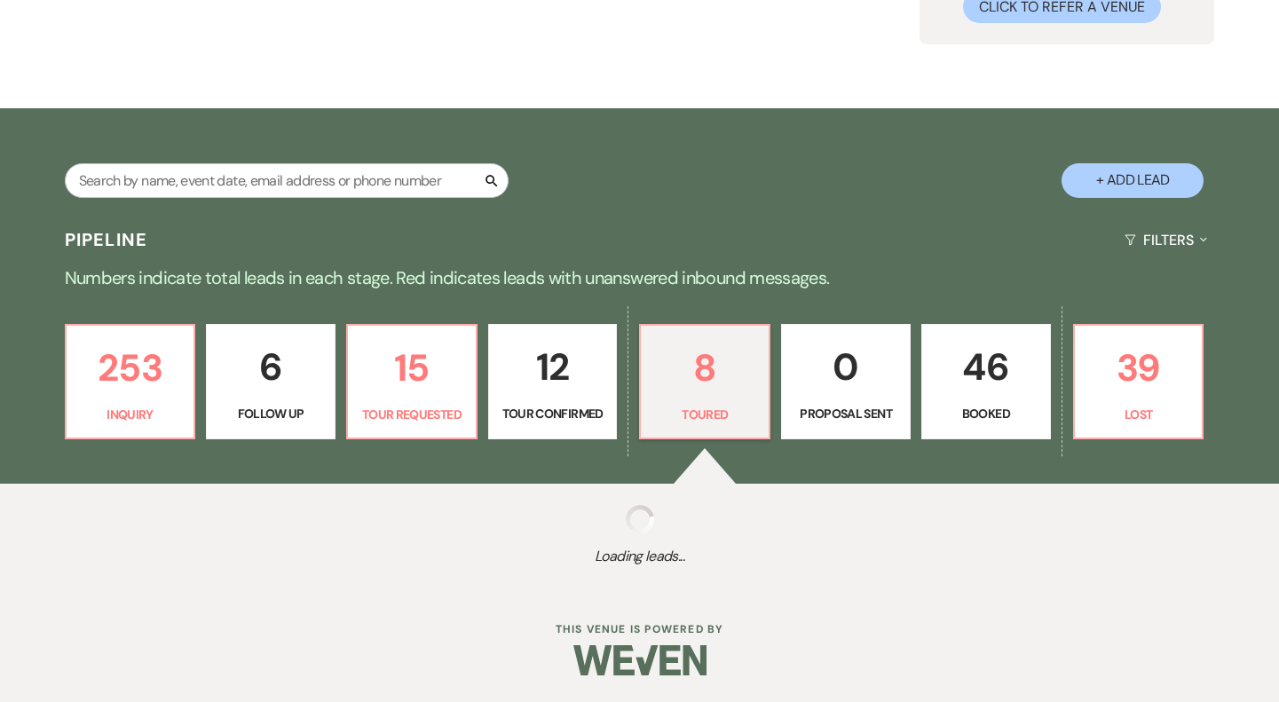
select select "5"
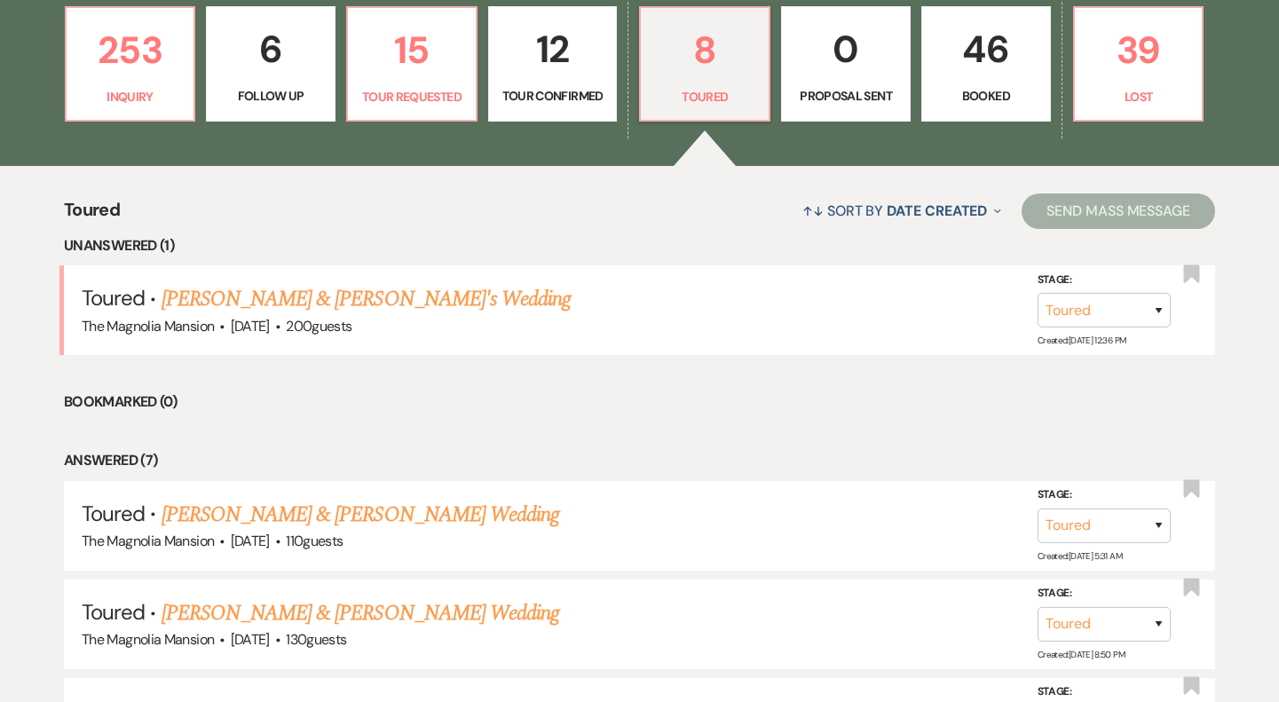
scroll to position [535, 0]
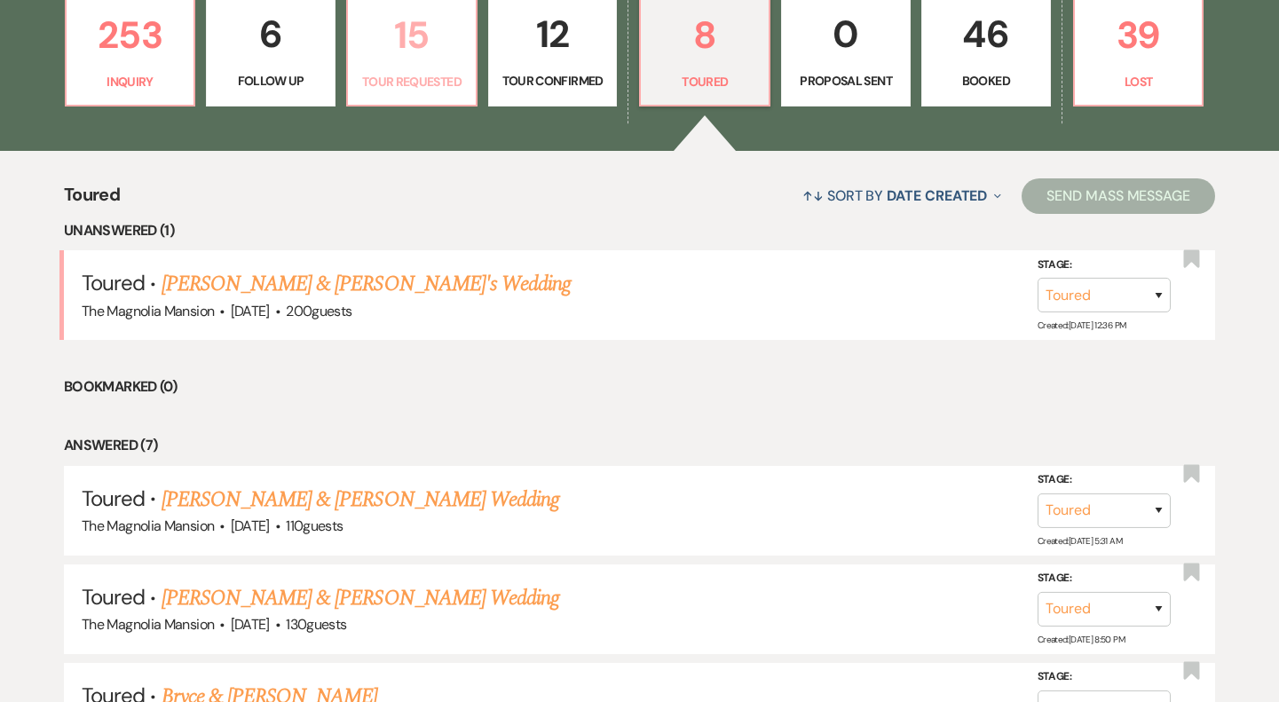
click at [434, 61] on p "15" at bounding box center [411, 34] width 106 height 59
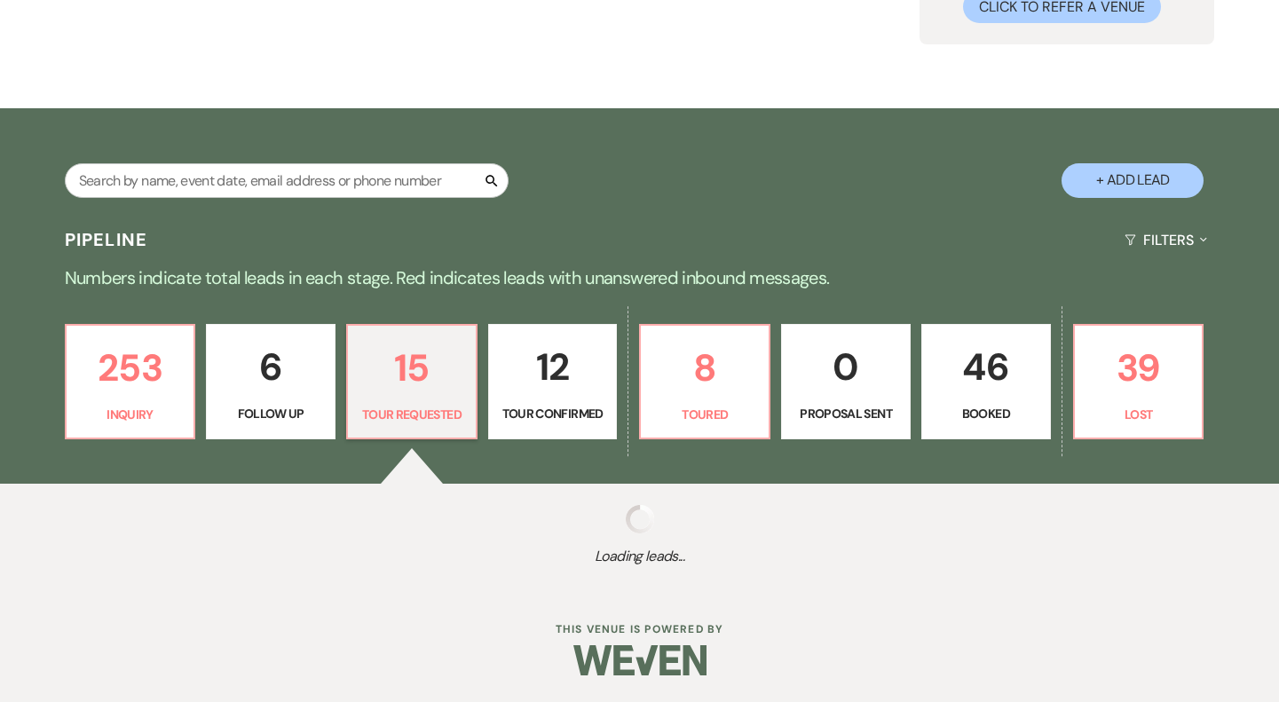
select select "2"
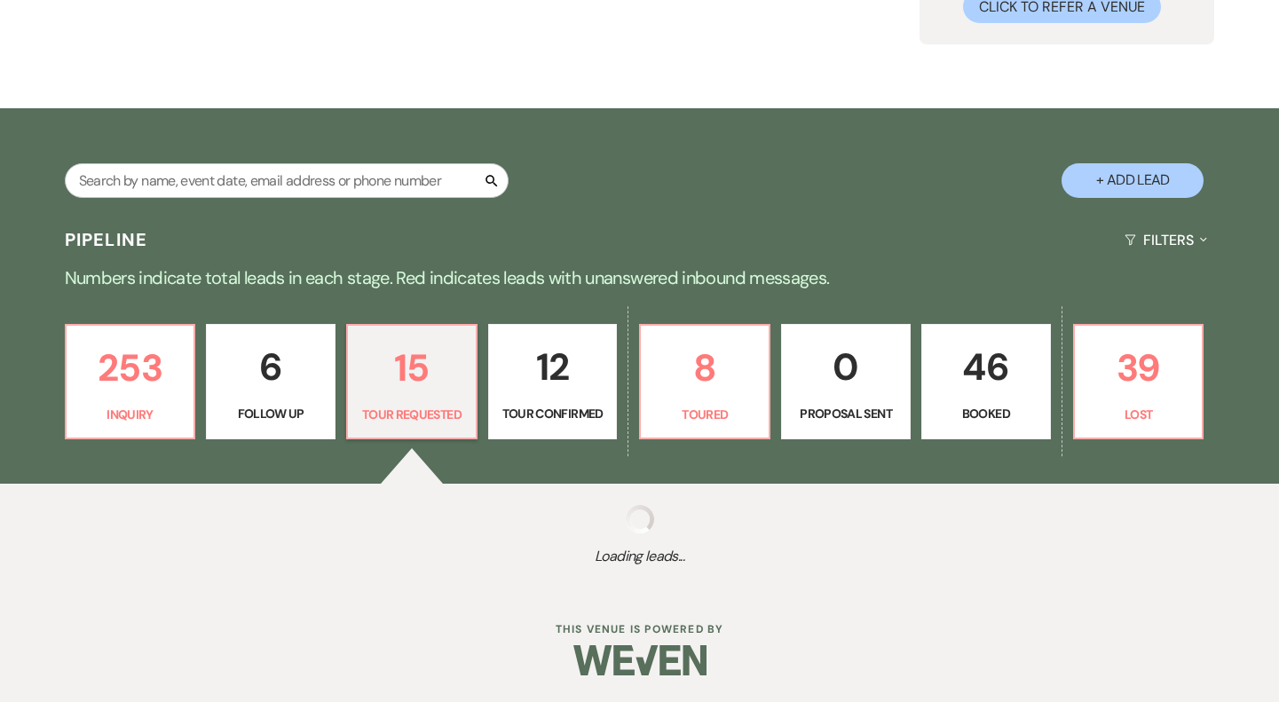
select select "2"
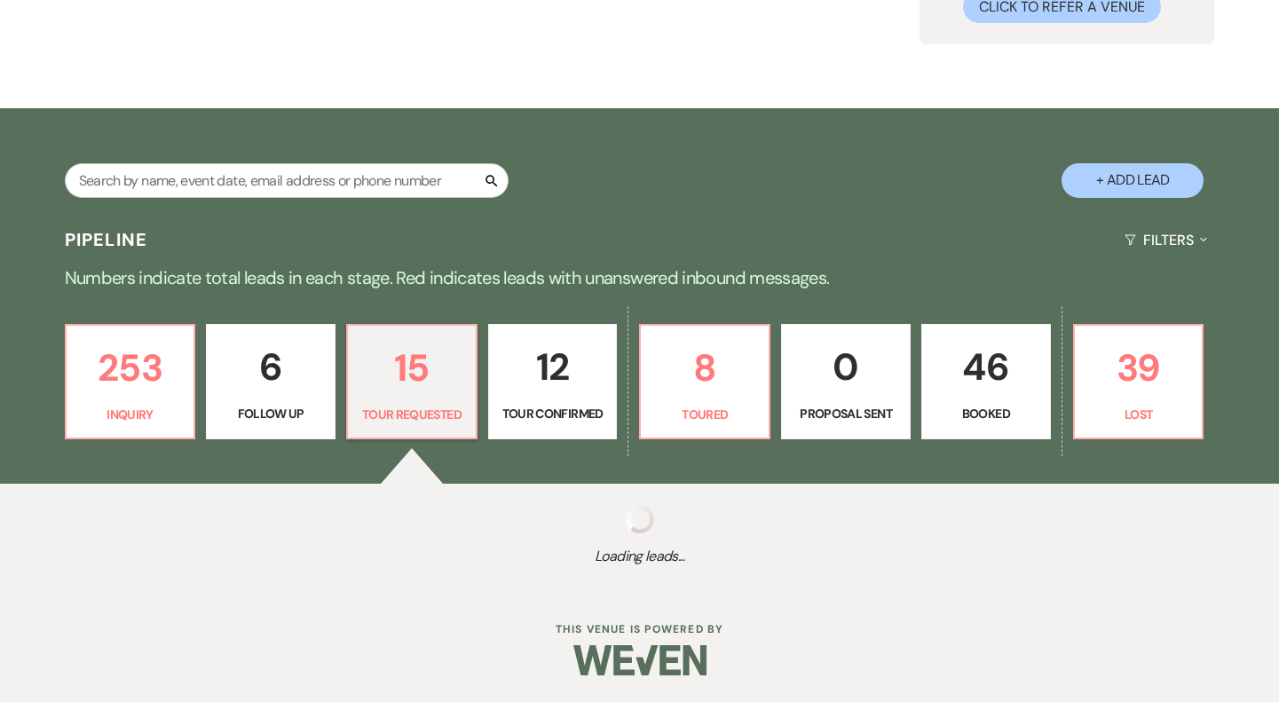
select select "2"
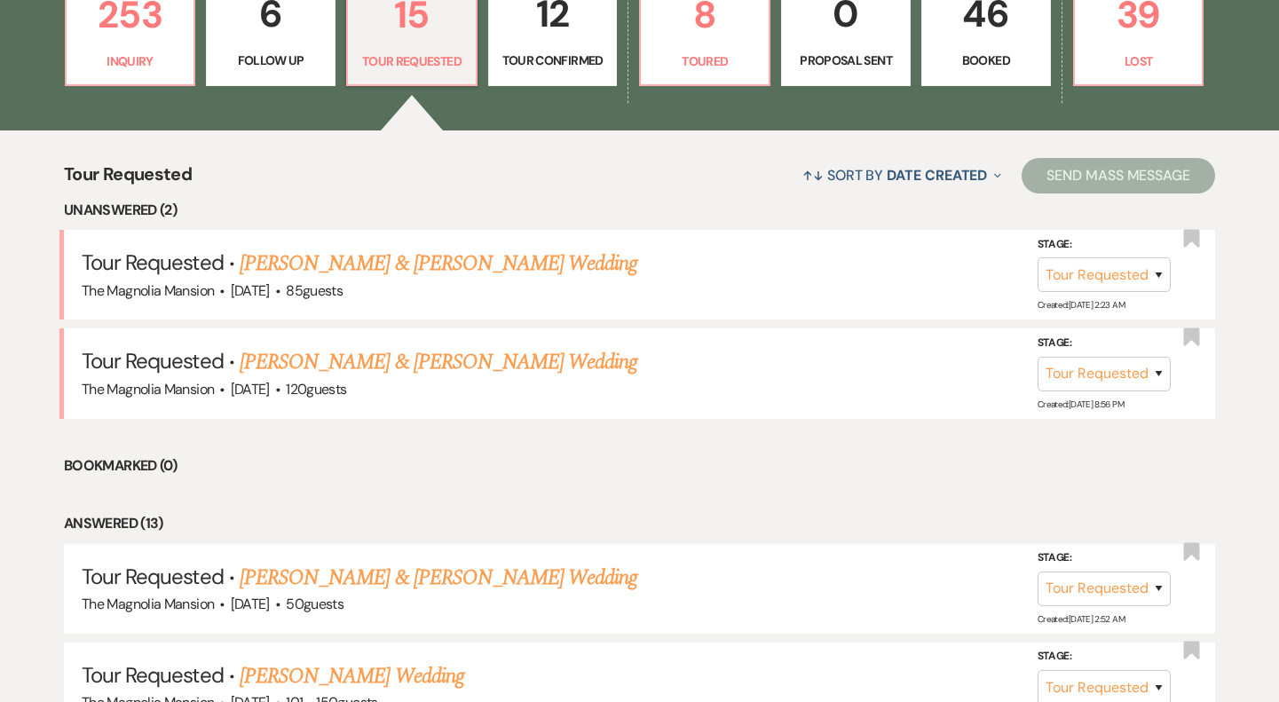
scroll to position [552, 0]
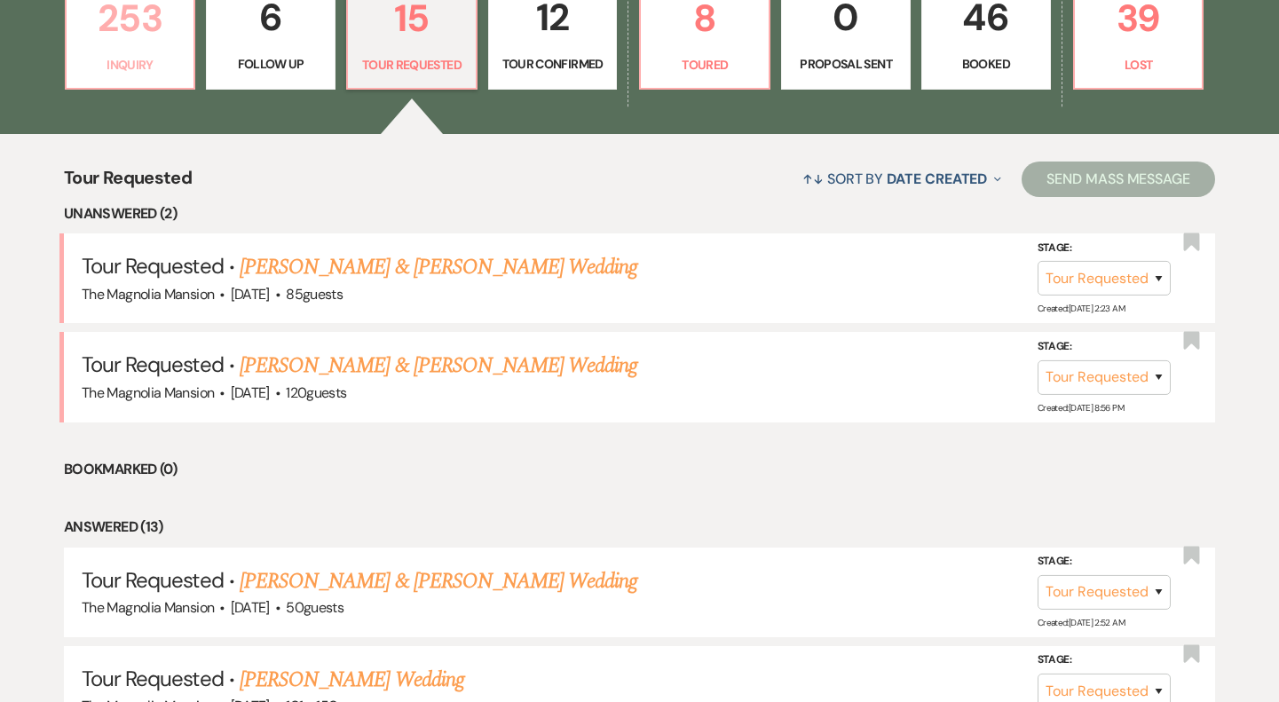
click at [176, 71] on p "Inquiry" at bounding box center [130, 65] width 106 height 20
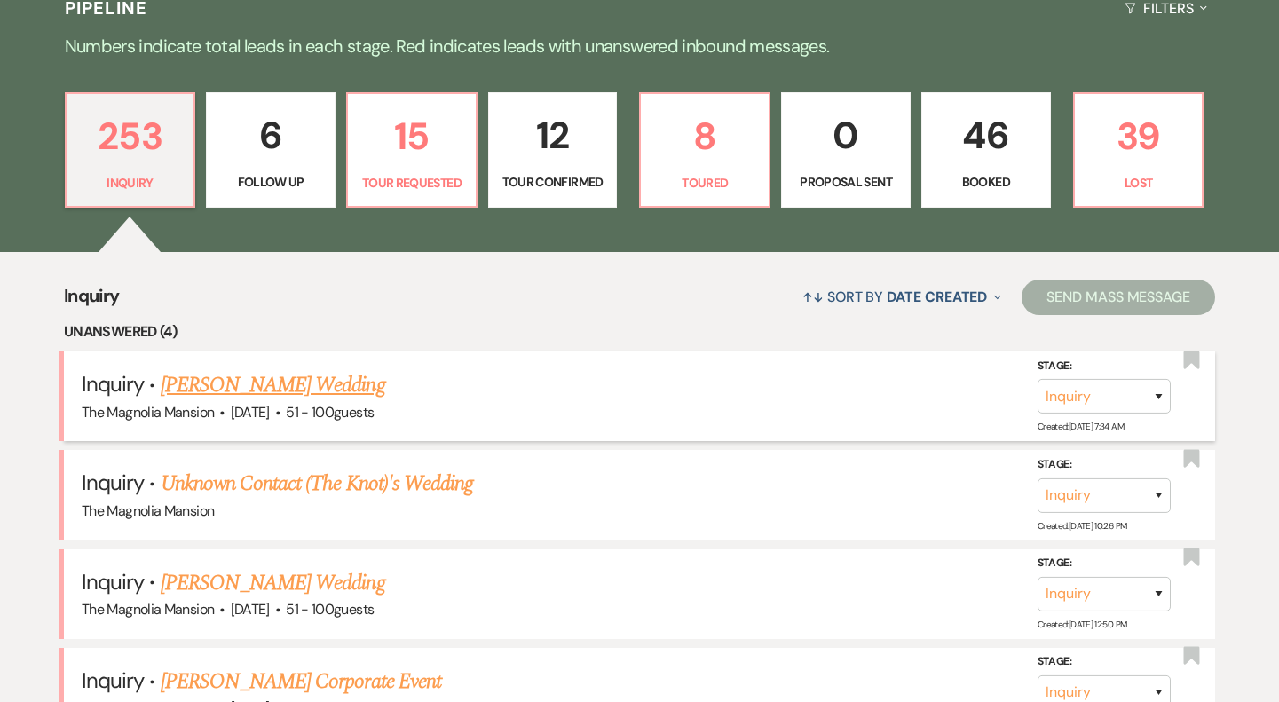
scroll to position [428, 0]
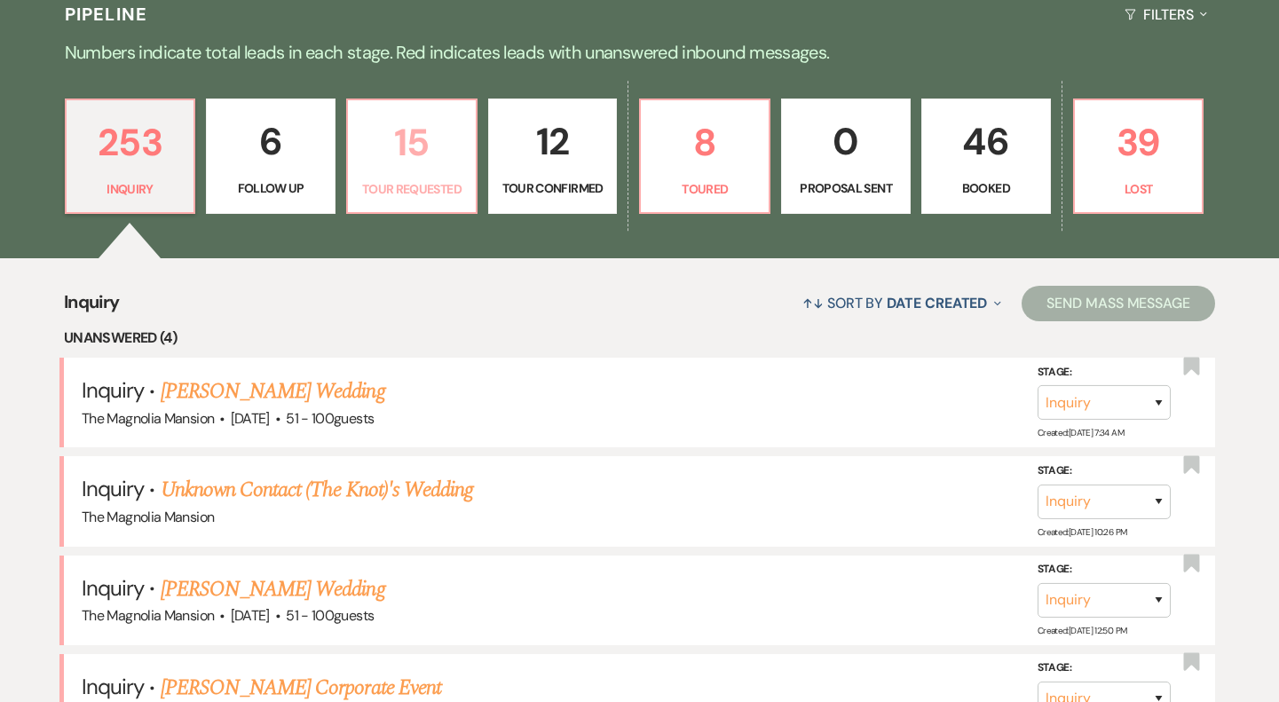
click at [426, 147] on p "15" at bounding box center [411, 142] width 106 height 59
select select "2"
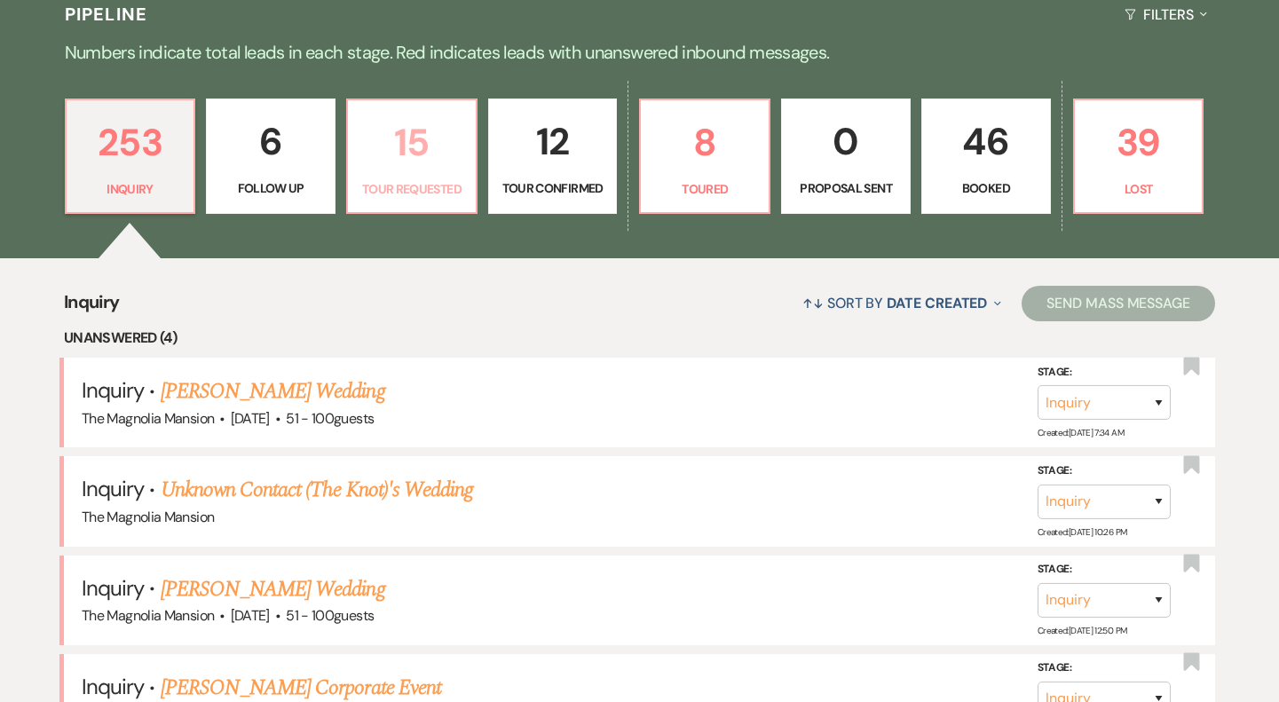
select select "2"
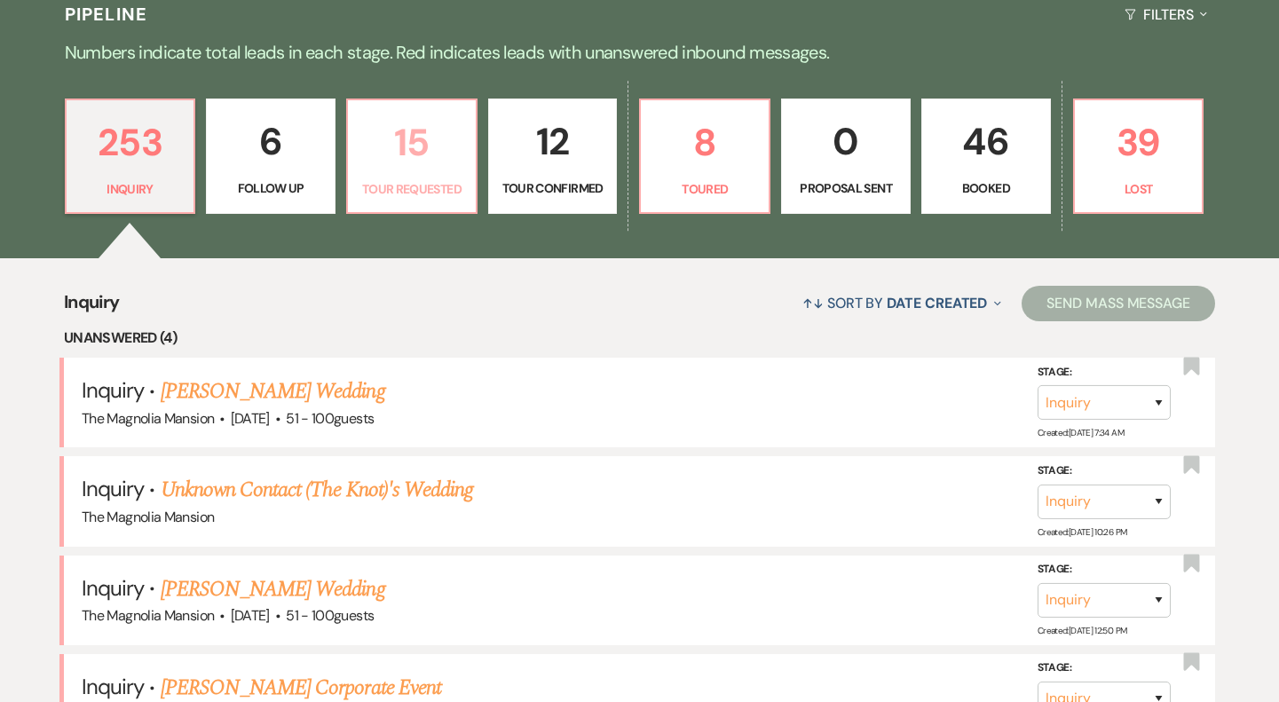
select select "2"
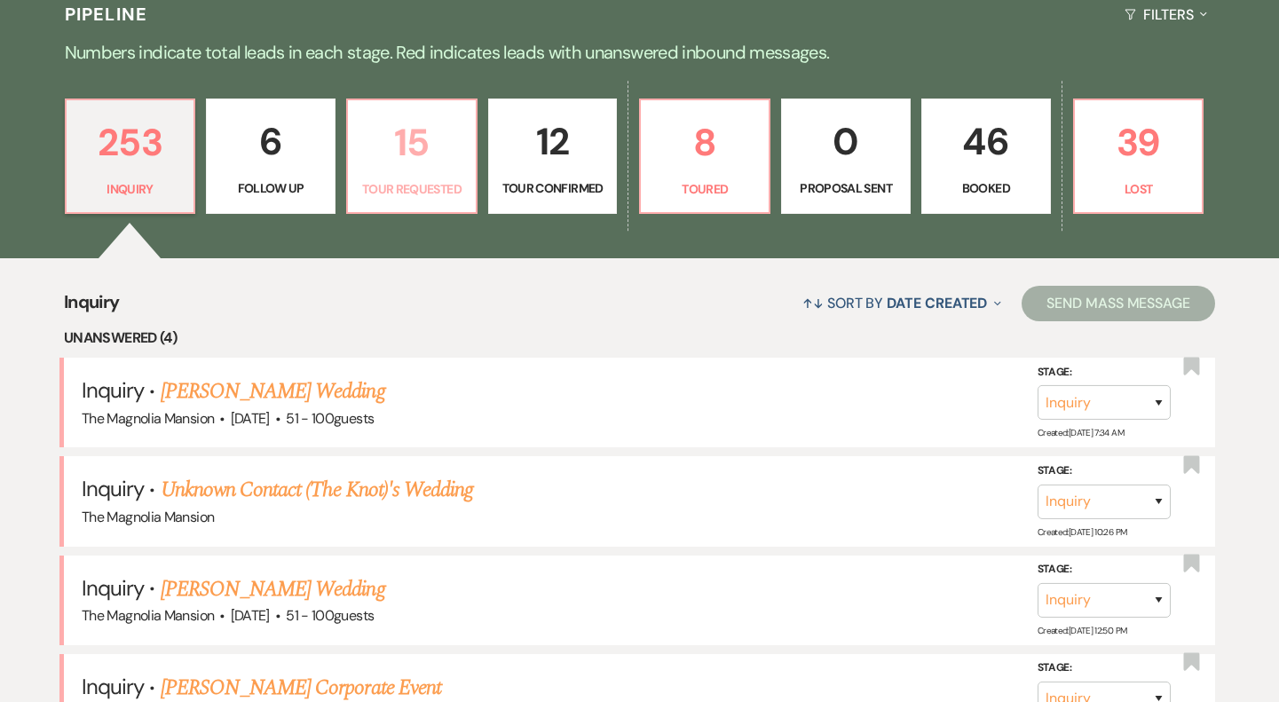
select select "2"
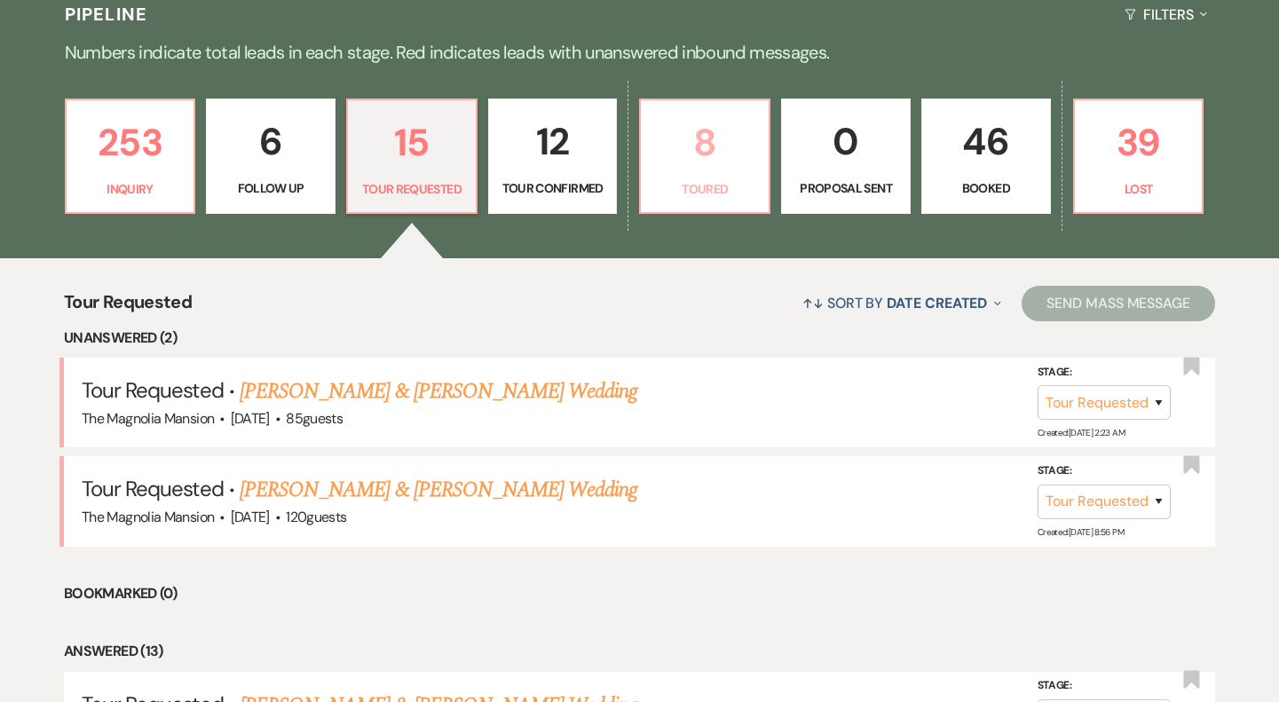
click at [720, 142] on p "8" at bounding box center [704, 142] width 106 height 59
select select "5"
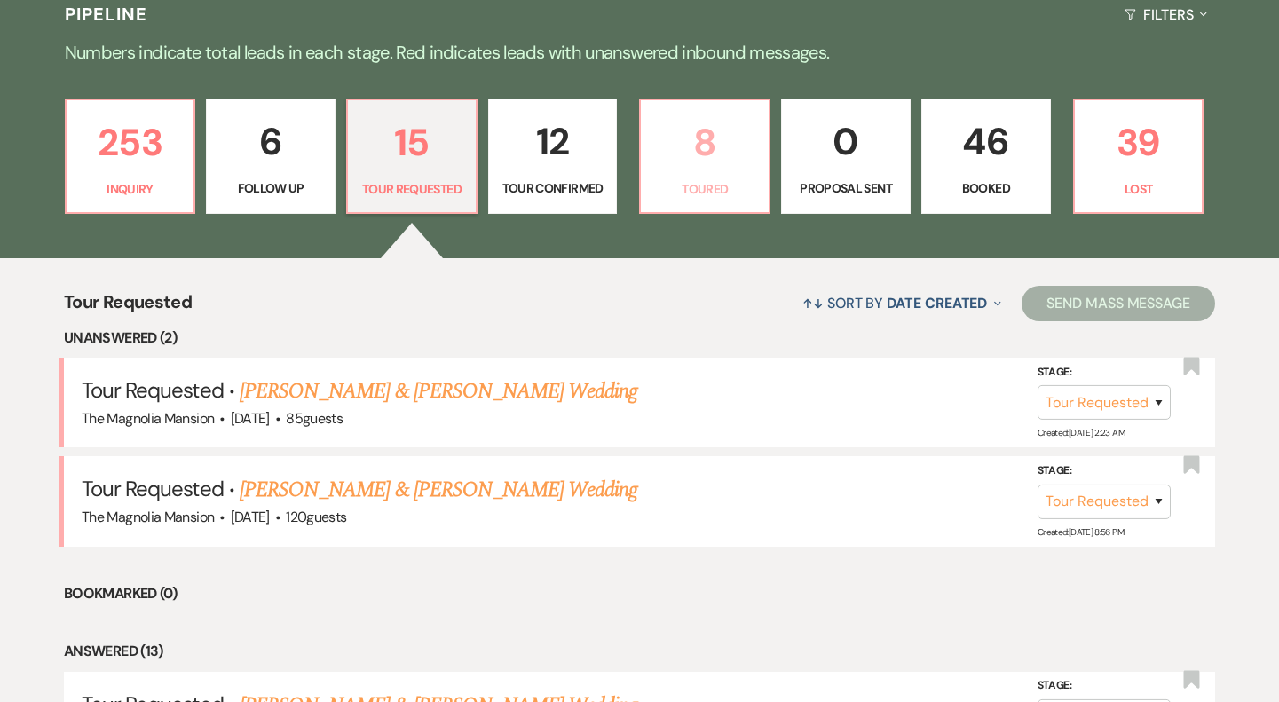
select select "5"
